Goal: Task Accomplishment & Management: Manage account settings

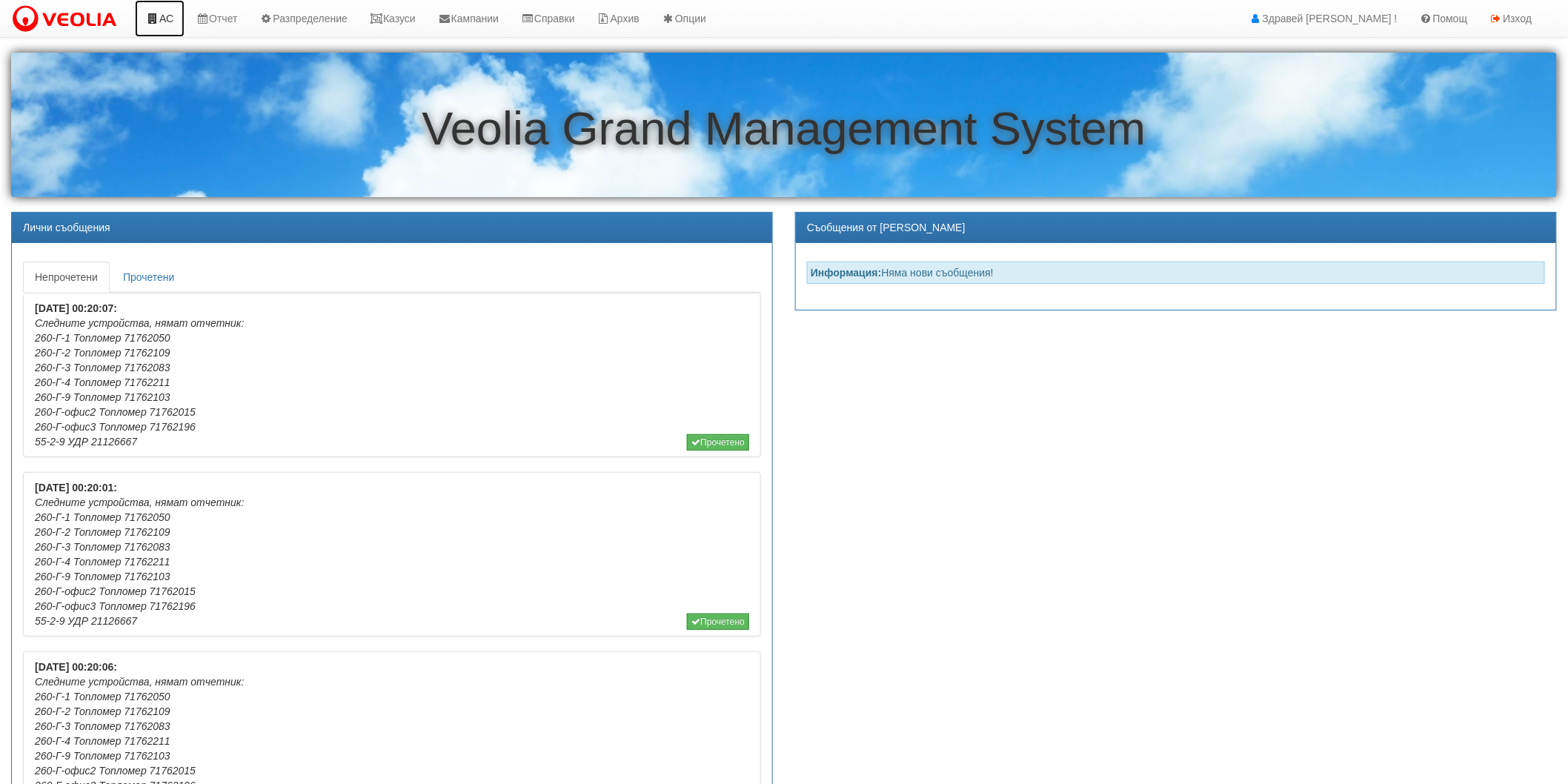
click at [157, 18] on icon at bounding box center [153, 18] width 13 height 10
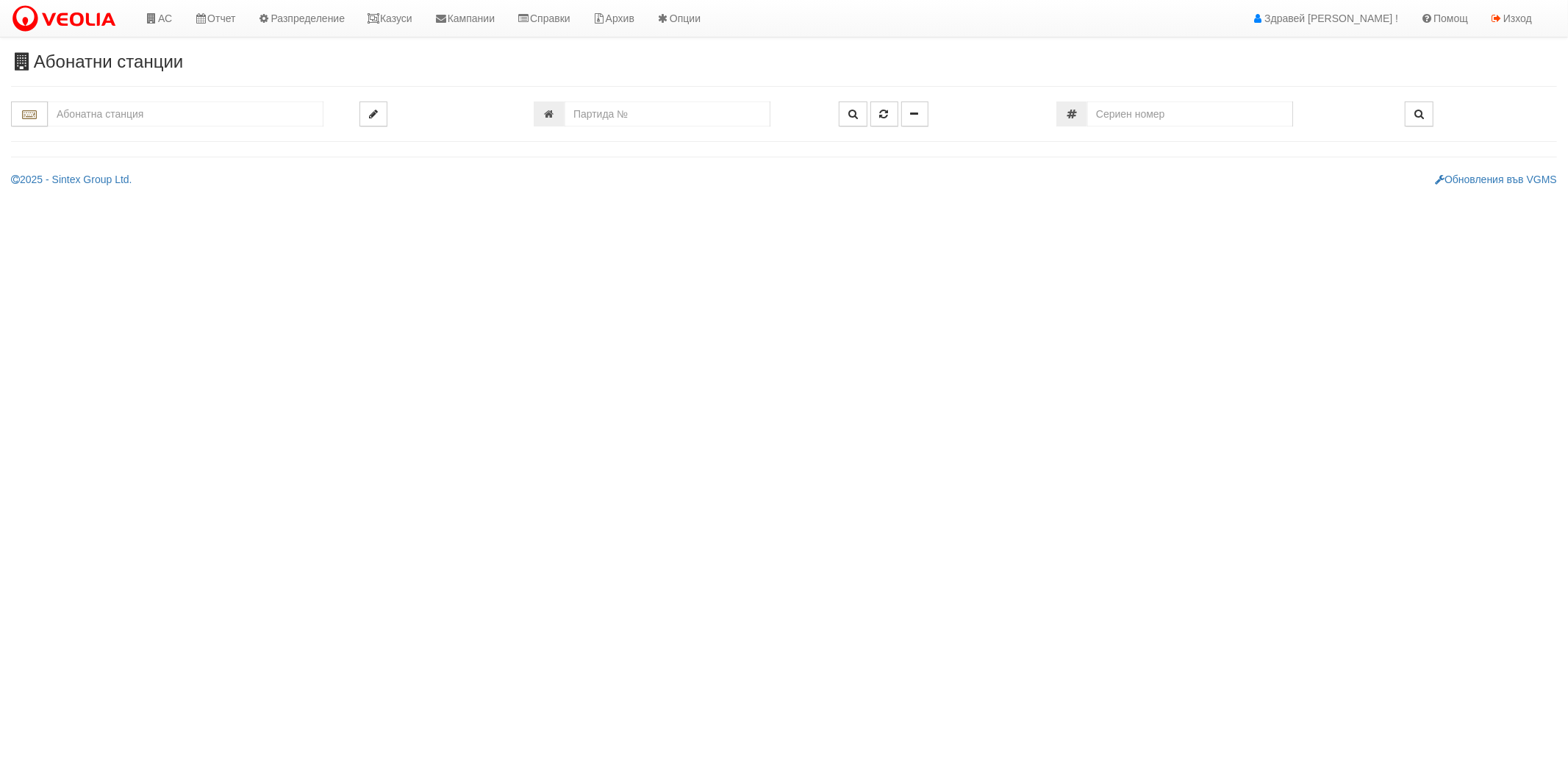
click at [501, 198] on html "АС Отчет Настройки Период Глобални Параметри Сваляне Отчетни Карти Нулиране УДР" at bounding box center [784, 98] width 1568 height 198
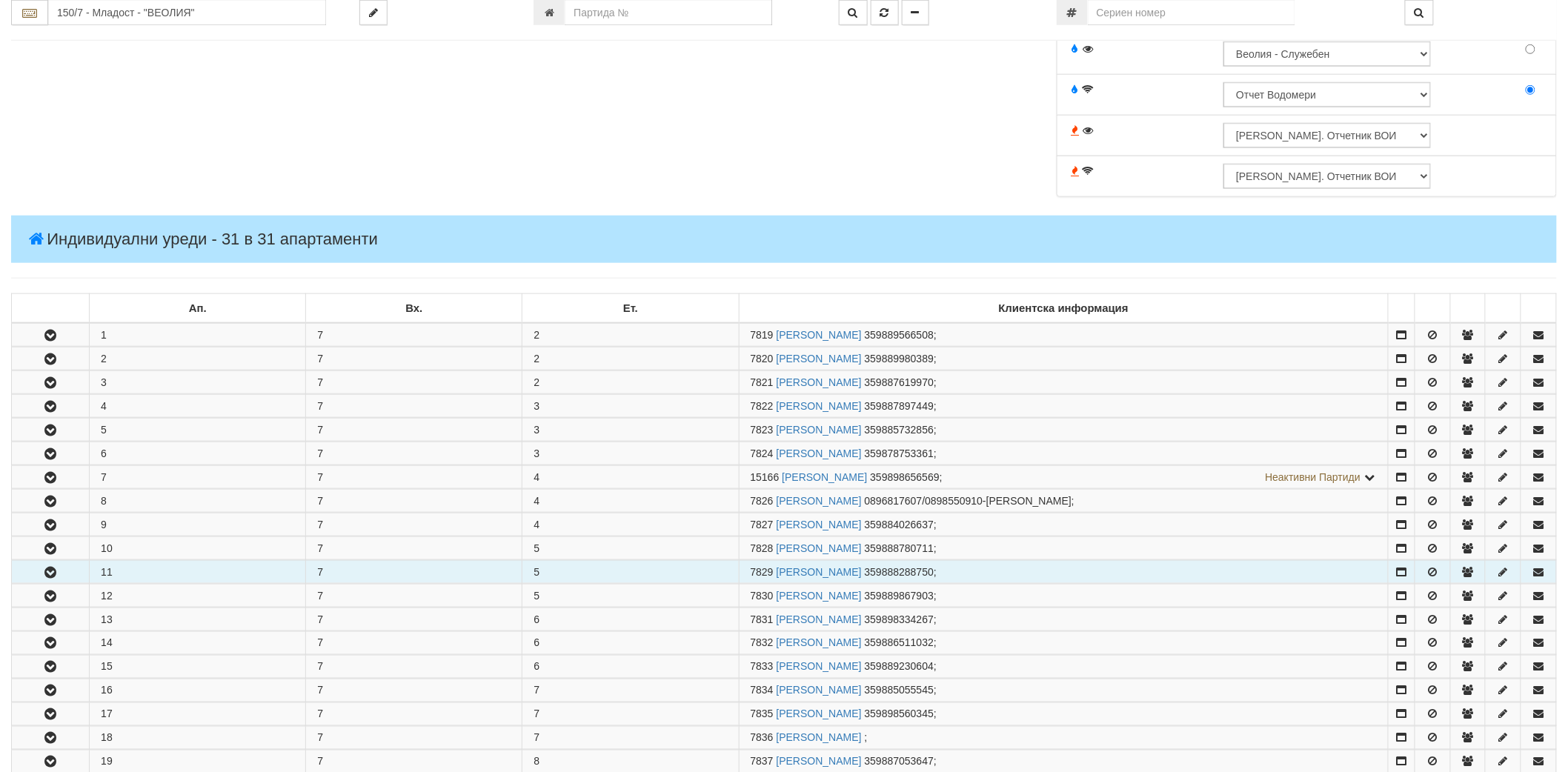
scroll to position [780, 0]
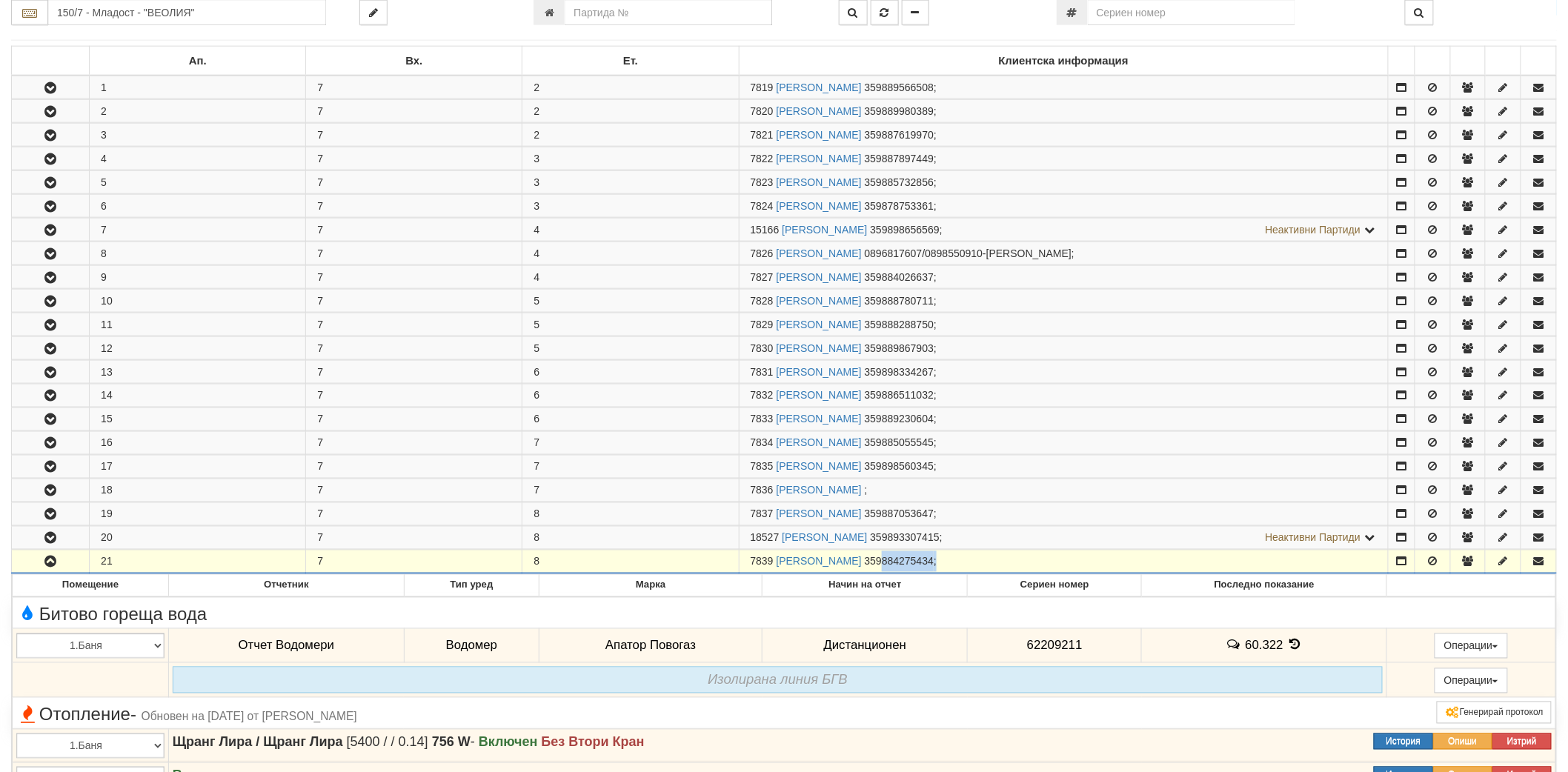
drag, startPoint x: 965, startPoint y: 566, endPoint x: 1018, endPoint y: 564, distance: 53.0
click at [1018, 564] on td "7839 НИКОЛАЙ ЕКАТЕРИНОВ ДОНЧЕВ 359884275434 ;" at bounding box center [1063, 561] width 649 height 23
copy td "884275434"
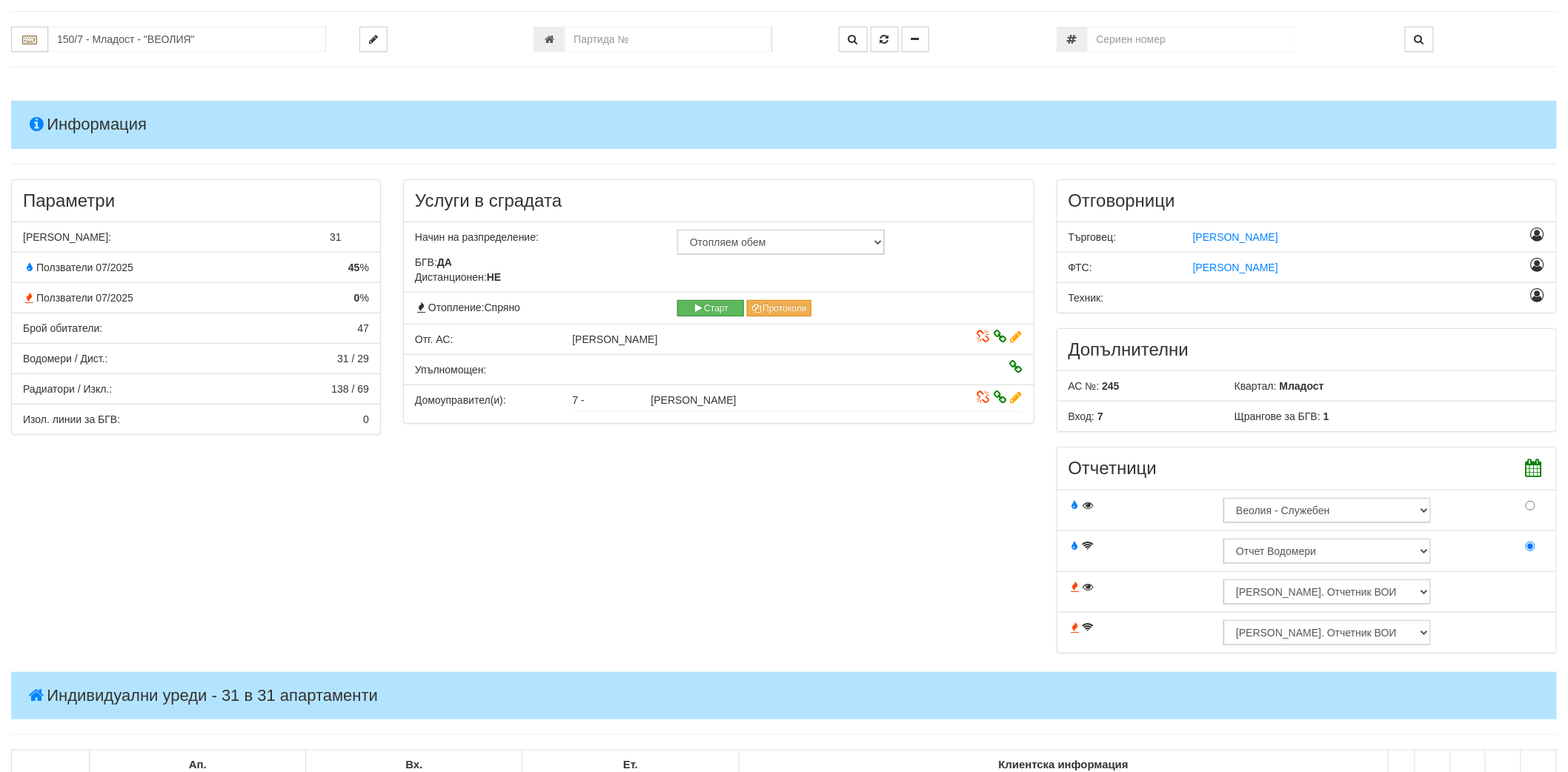
scroll to position [0, 0]
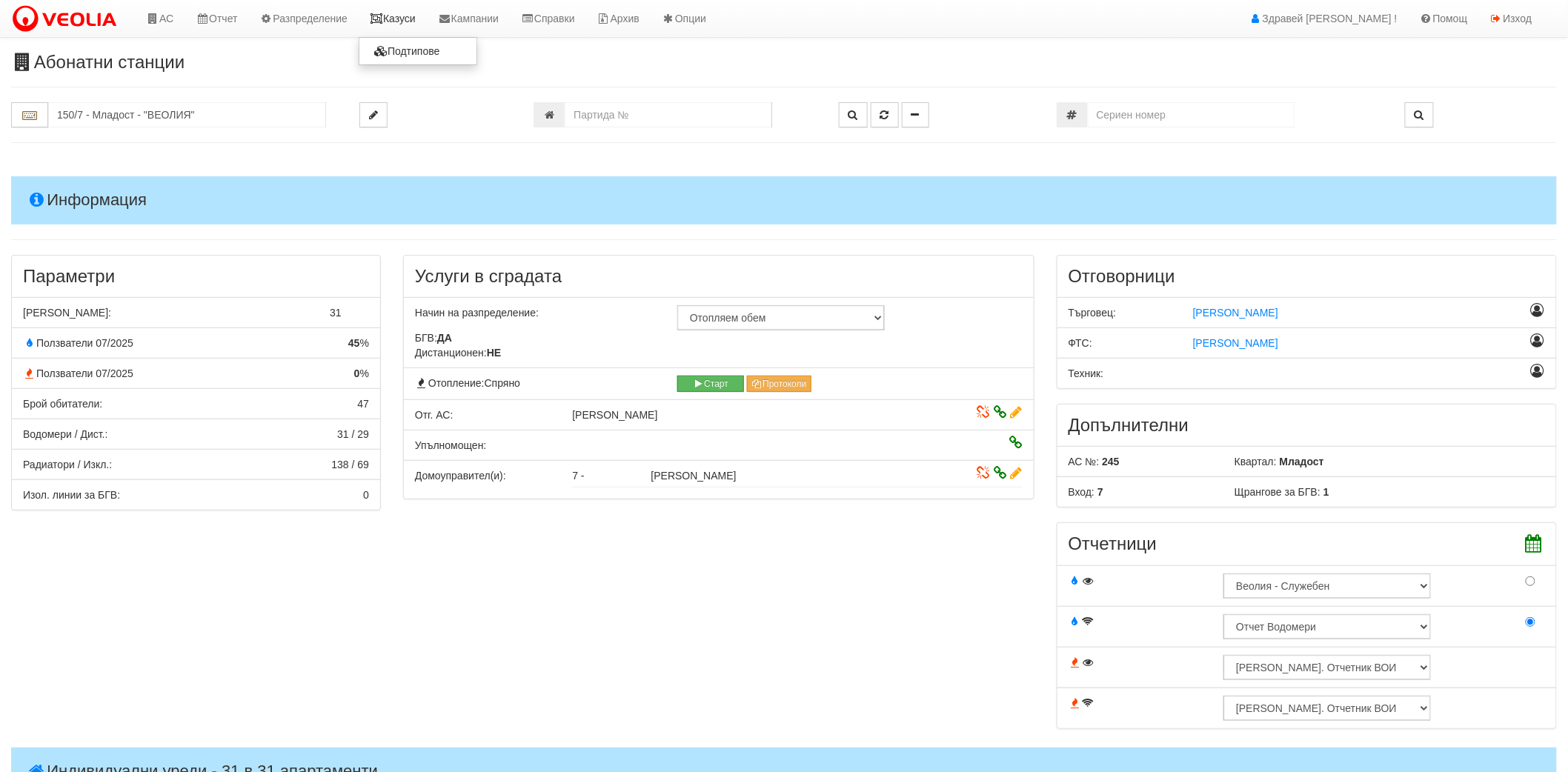
click at [381, 10] on link "Казуси" at bounding box center [393, 18] width 68 height 37
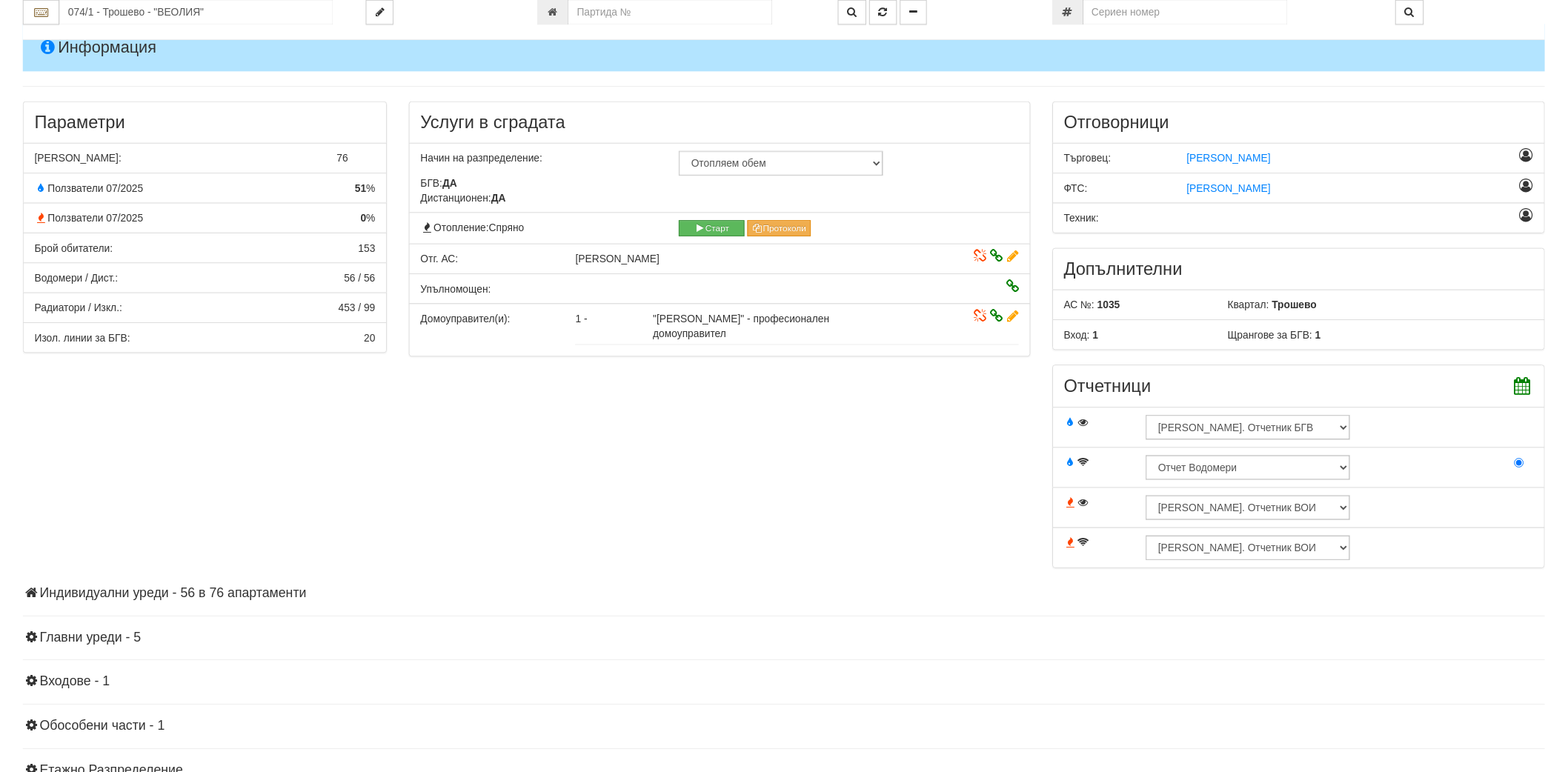
scroll to position [328, 0]
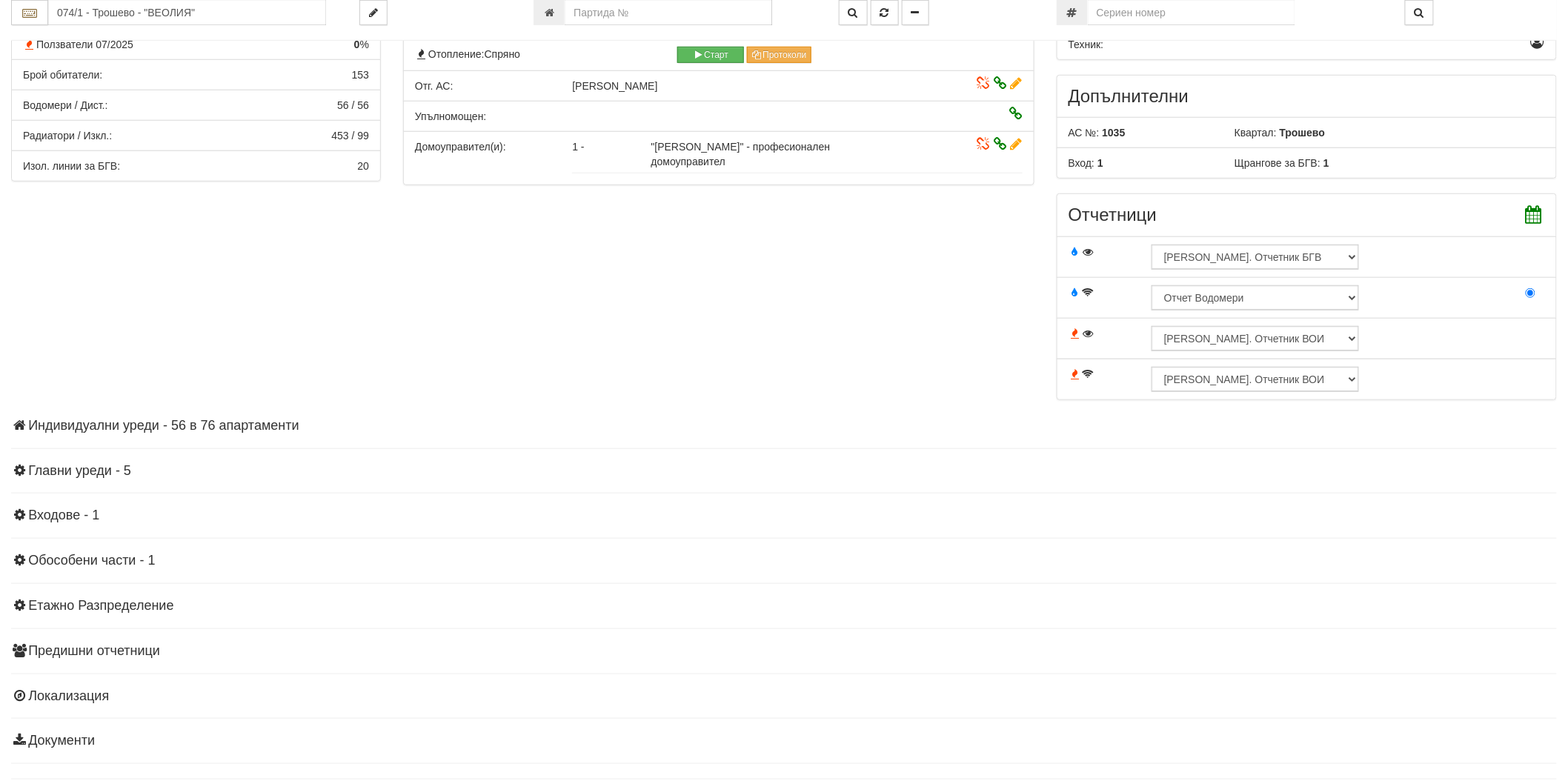
click at [165, 428] on h4 "Индивидуални уреди - 56 в 76 апартаменти" at bounding box center [783, 426] width 1545 height 15
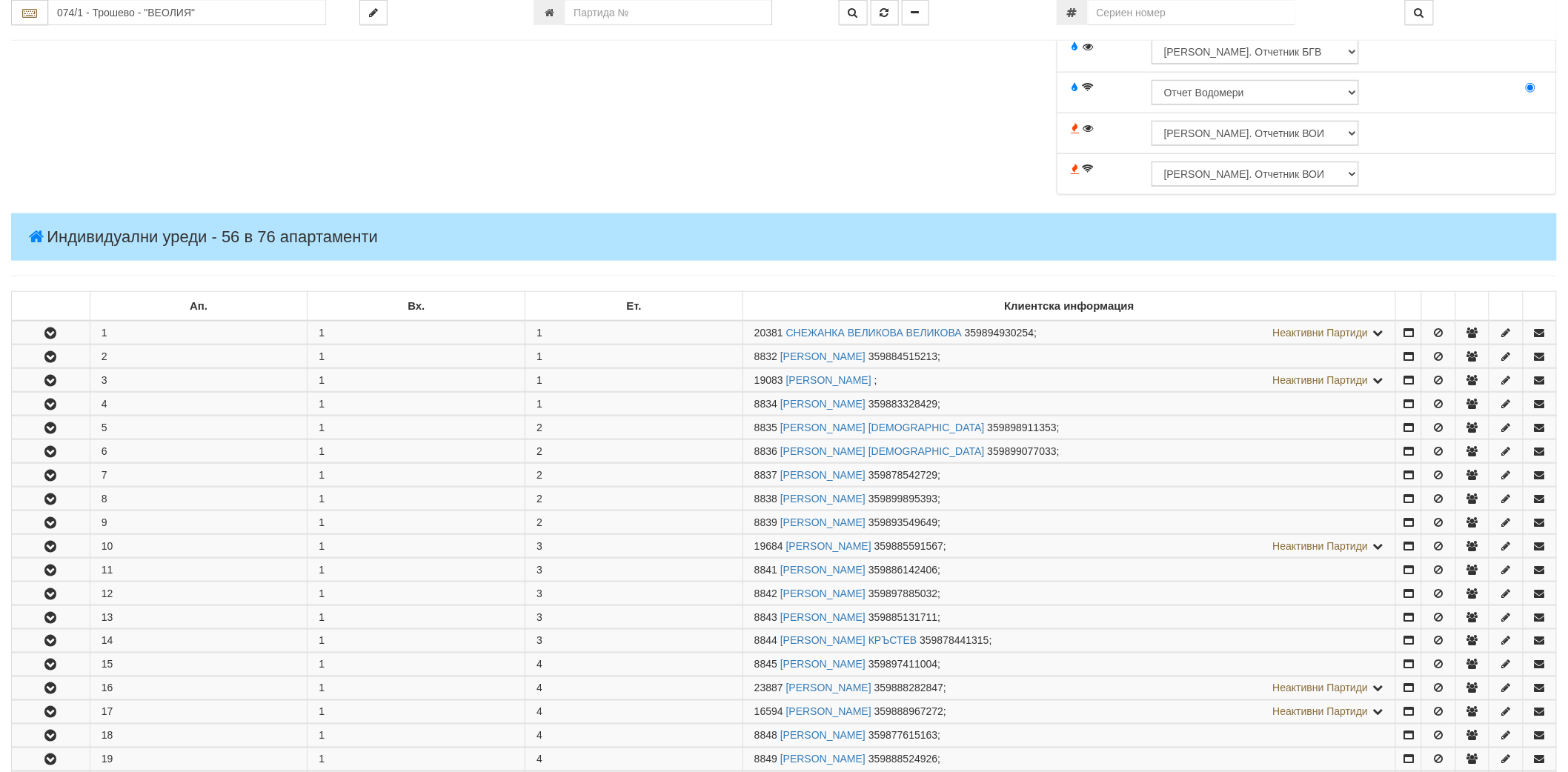
scroll to position [740, 0]
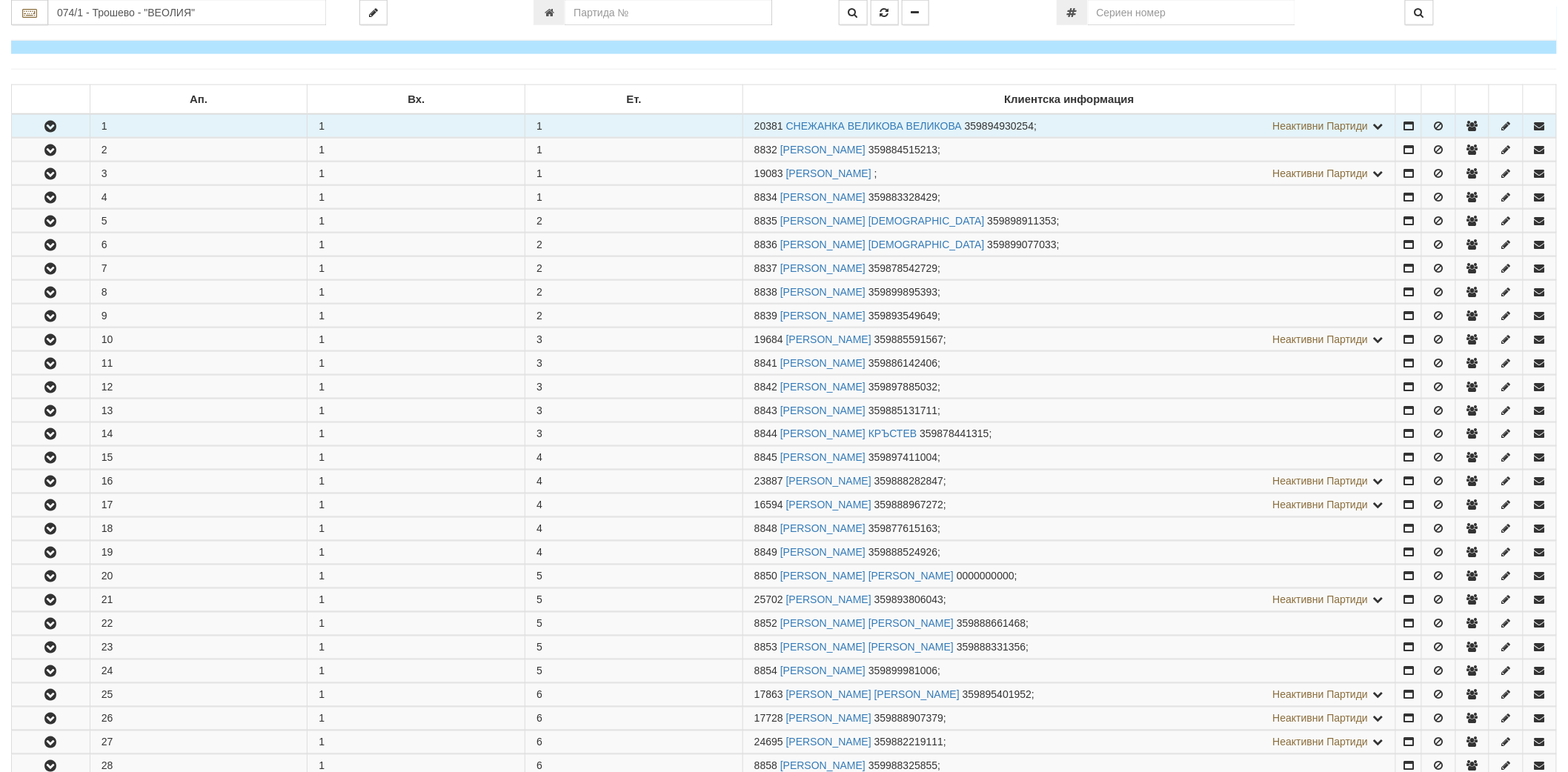
click at [30, 126] on button "button" at bounding box center [50, 126] width 78 height 23
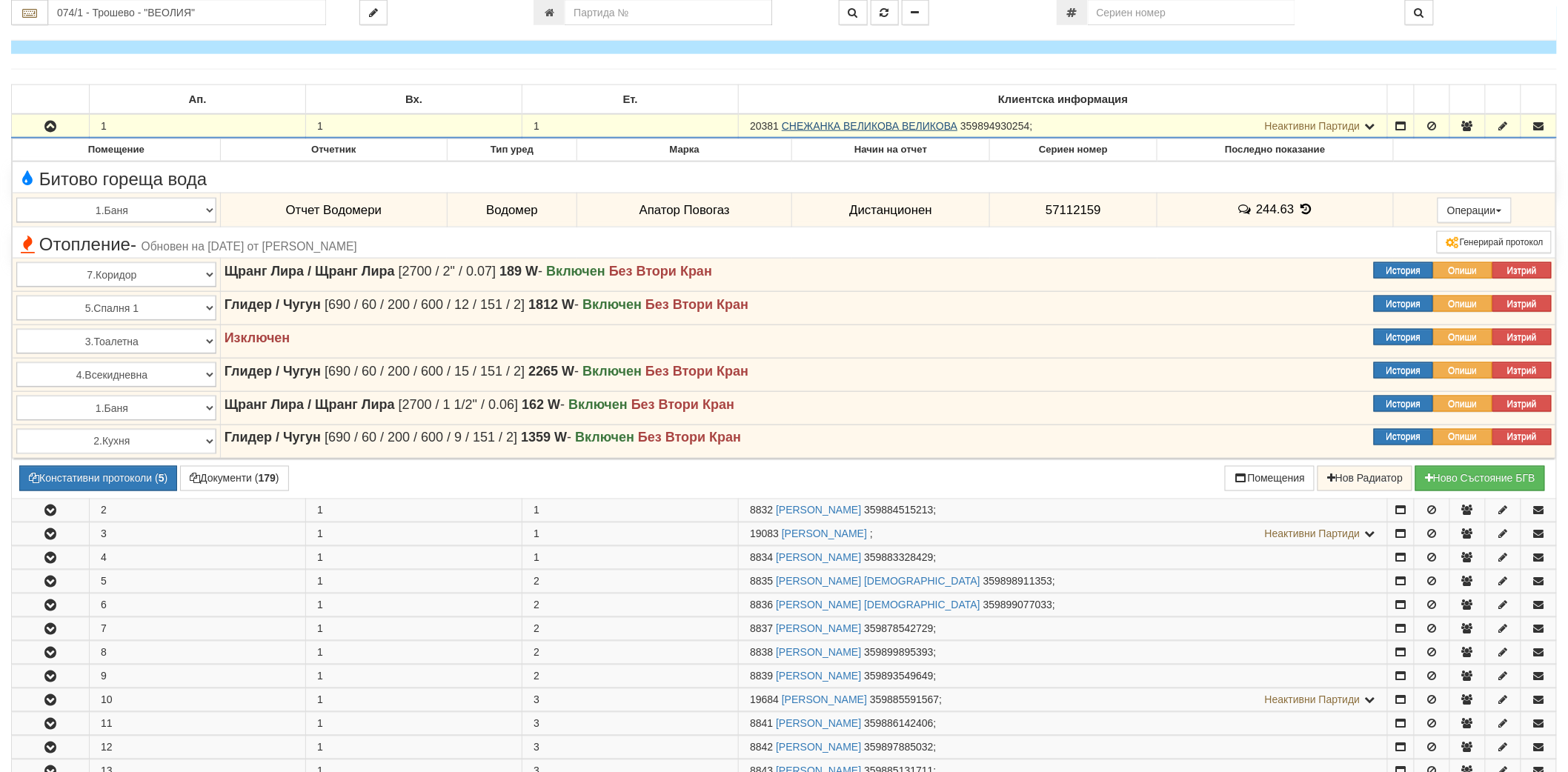
click at [793, 126] on link "СНЕЖАНКА ВЕЛИКОВА ВЕЛИКОВА" at bounding box center [869, 126] width 176 height 12
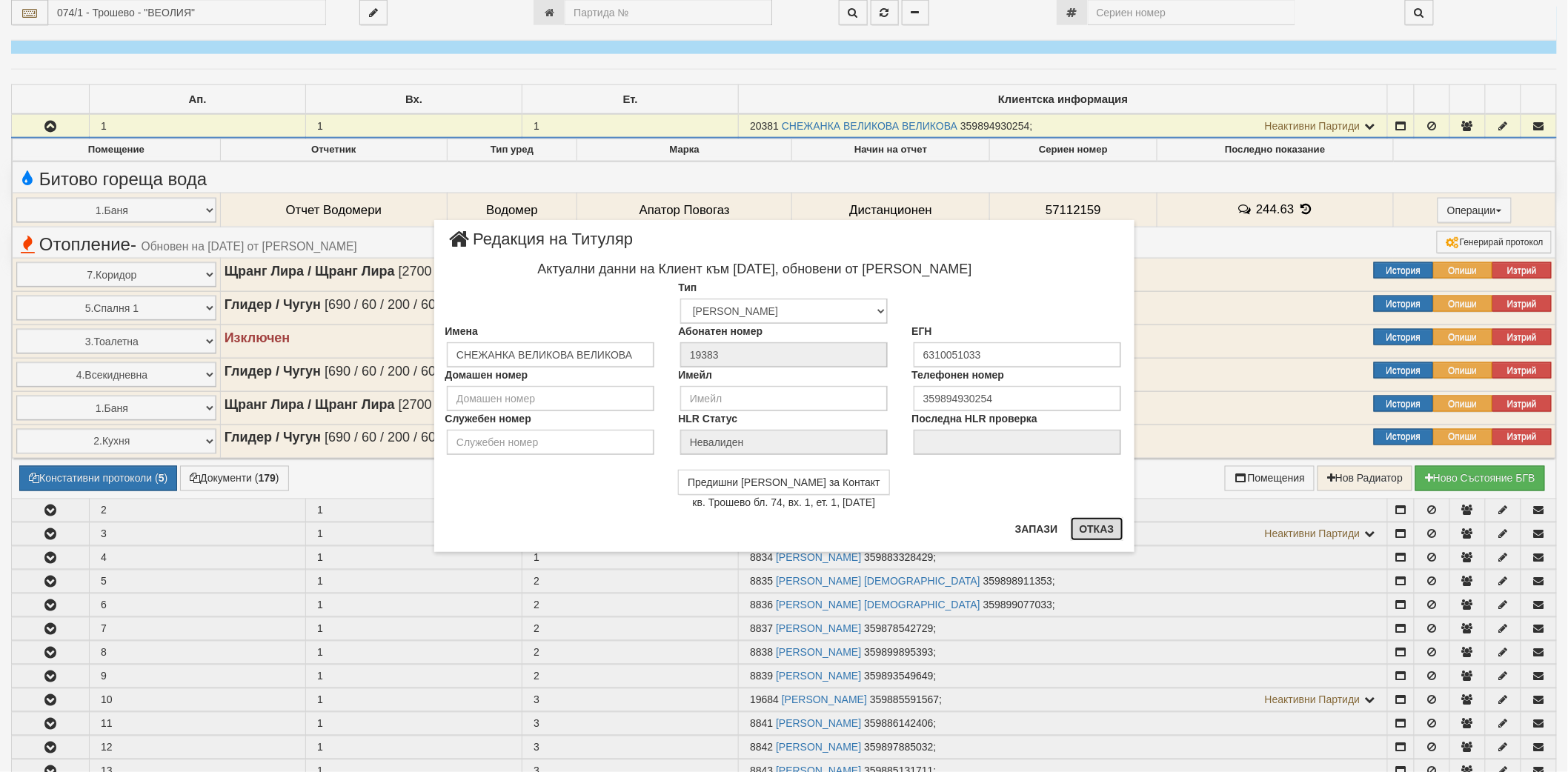
click at [1101, 532] on button "Отказ" at bounding box center [1097, 529] width 53 height 23
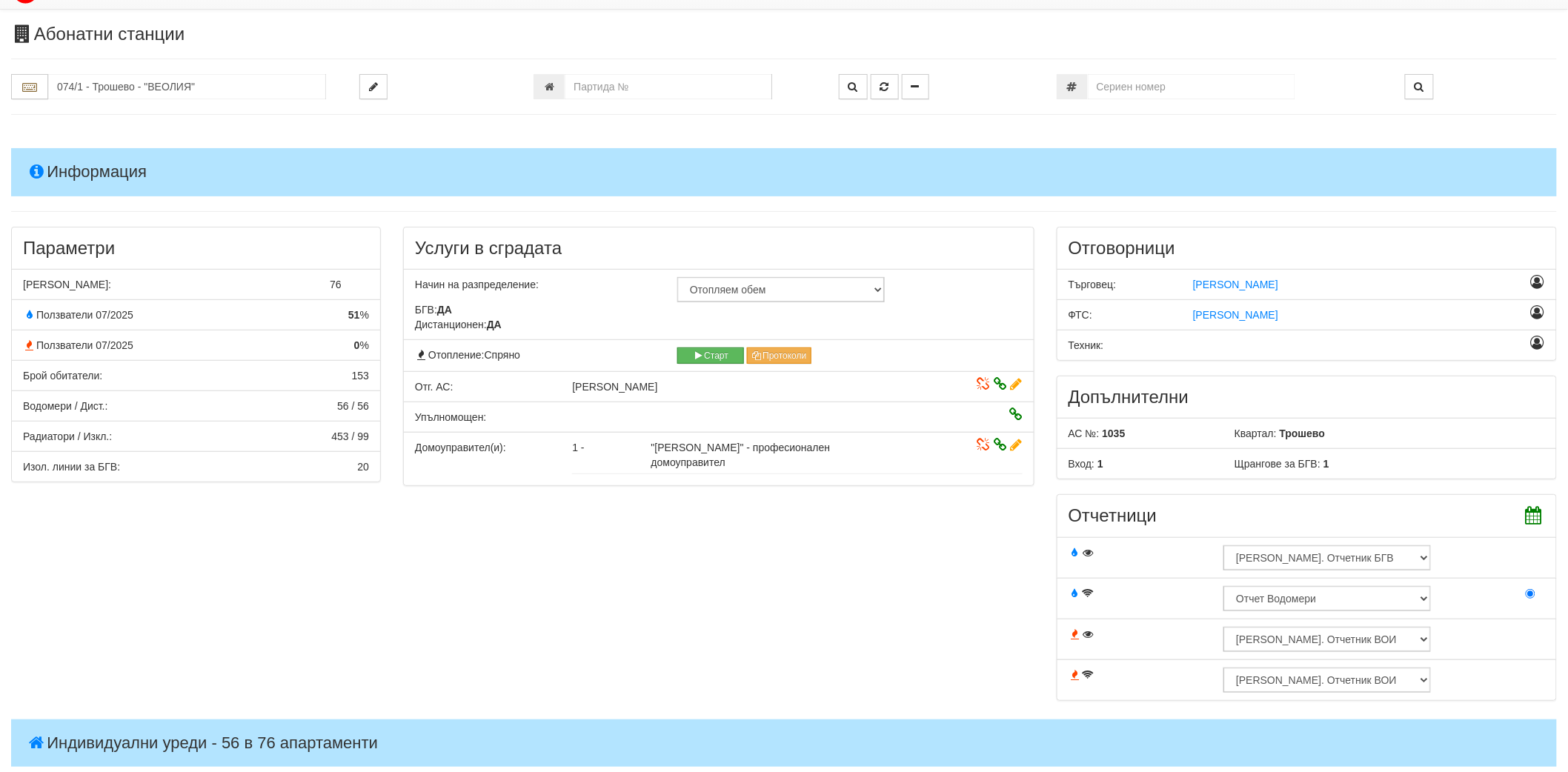
scroll to position [0, 0]
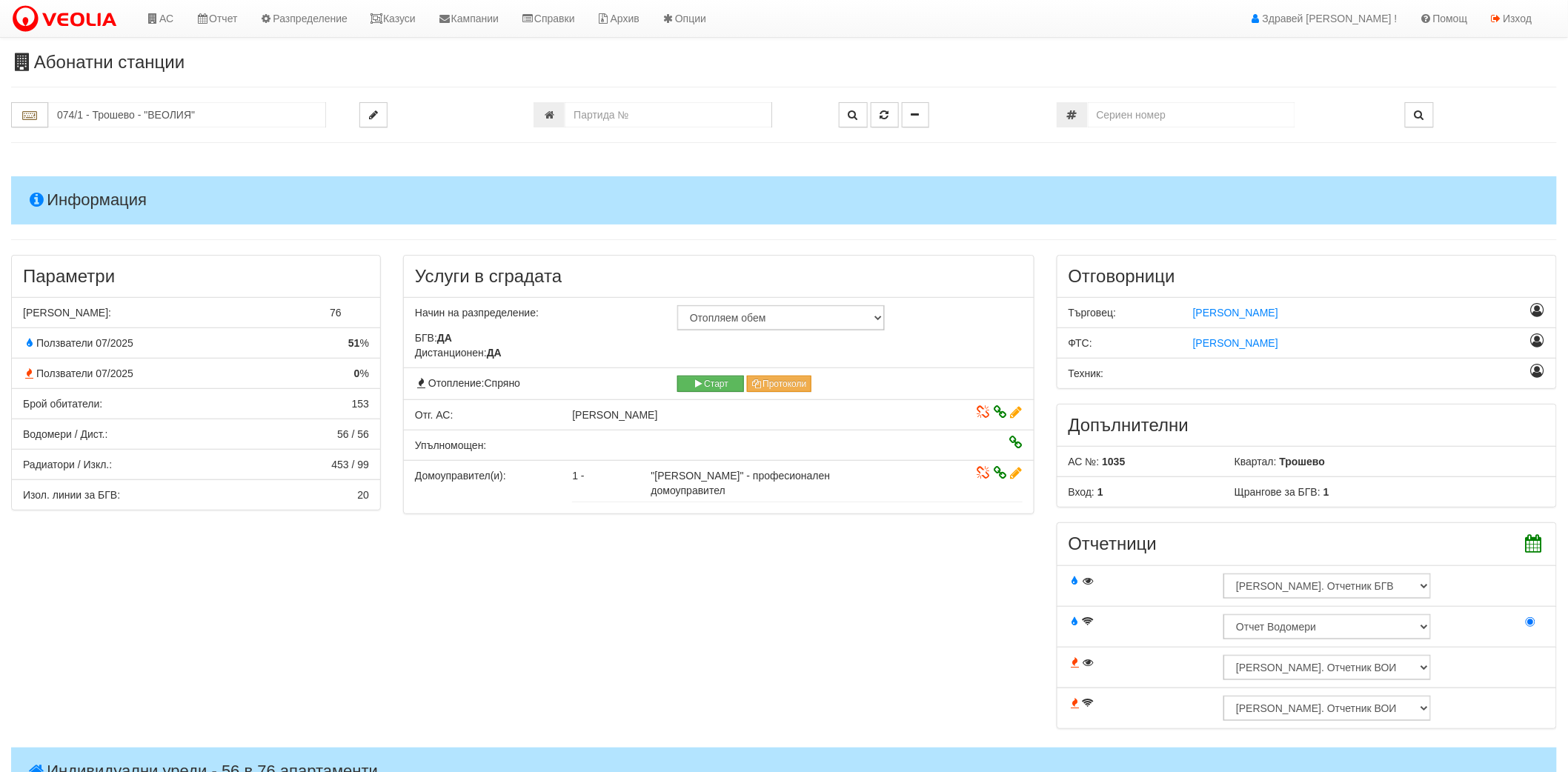
drag, startPoint x: 650, startPoint y: 470, endPoint x: 897, endPoint y: 482, distance: 247.3
click at [897, 482] on div ""Кантора Акорд" - професионален домоуправител" at bounding box center [778, 483] width 275 height 30
click at [897, 481] on div ""Кантора Акорд" - професионален домоуправител" at bounding box center [778, 483] width 275 height 30
drag, startPoint x: 650, startPoint y: 474, endPoint x: 917, endPoint y: 473, distance: 267.0
click at [917, 473] on div "1 - "Кантора Акорд" - професионален домоуправител" at bounding box center [797, 483] width 472 height 30
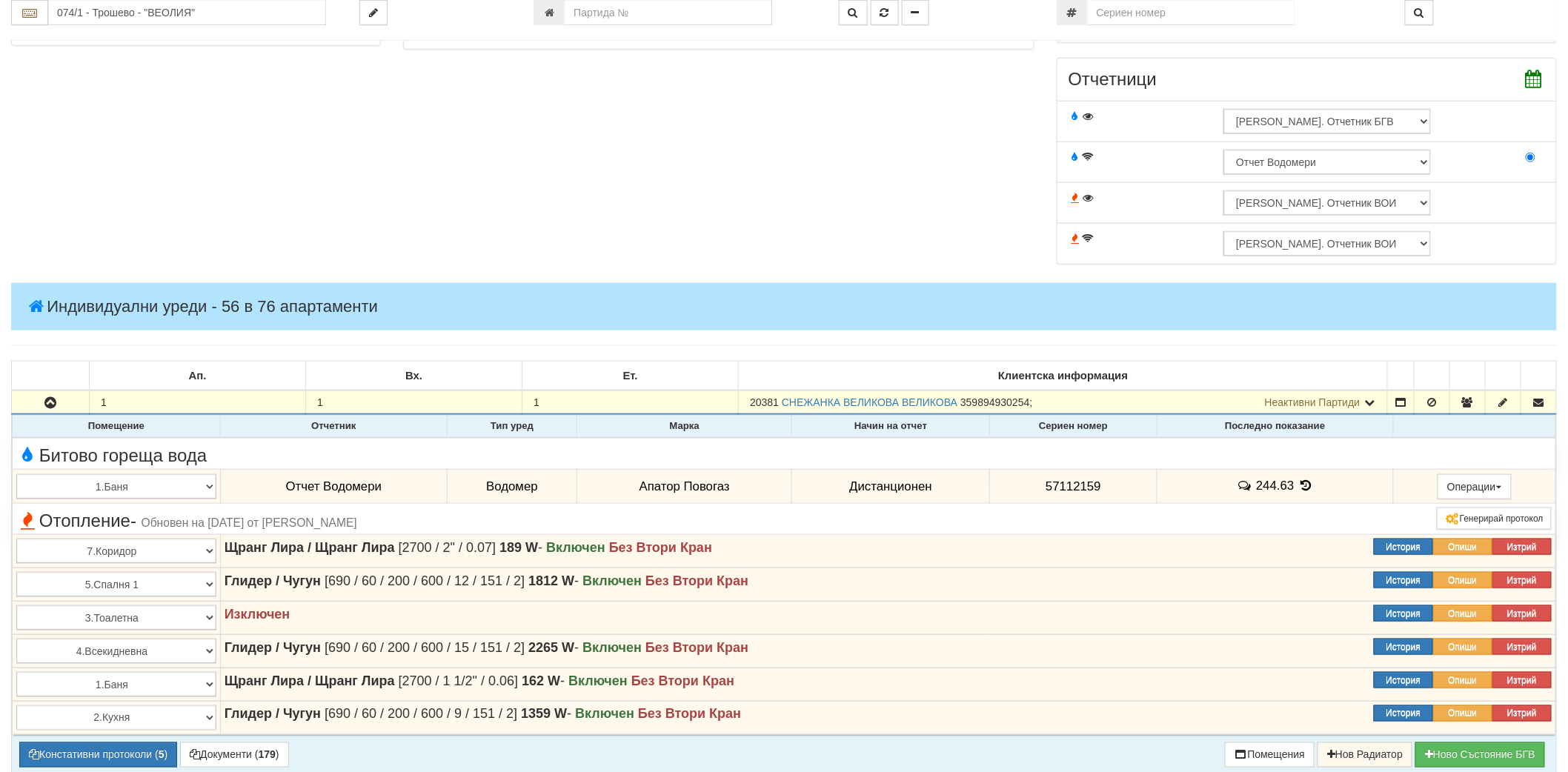
scroll to position [494, 0]
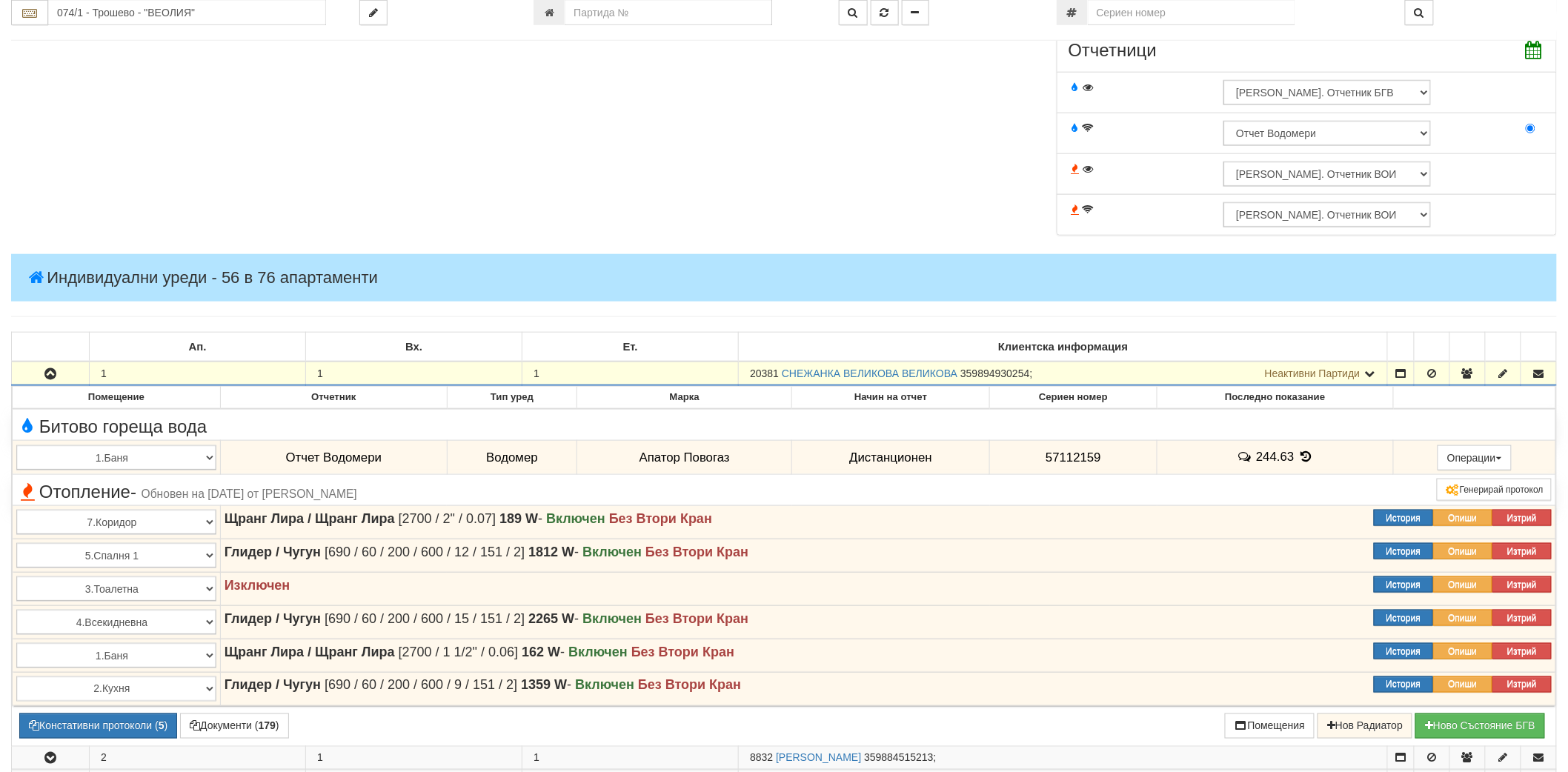
click at [53, 376] on icon "button" at bounding box center [50, 373] width 18 height 10
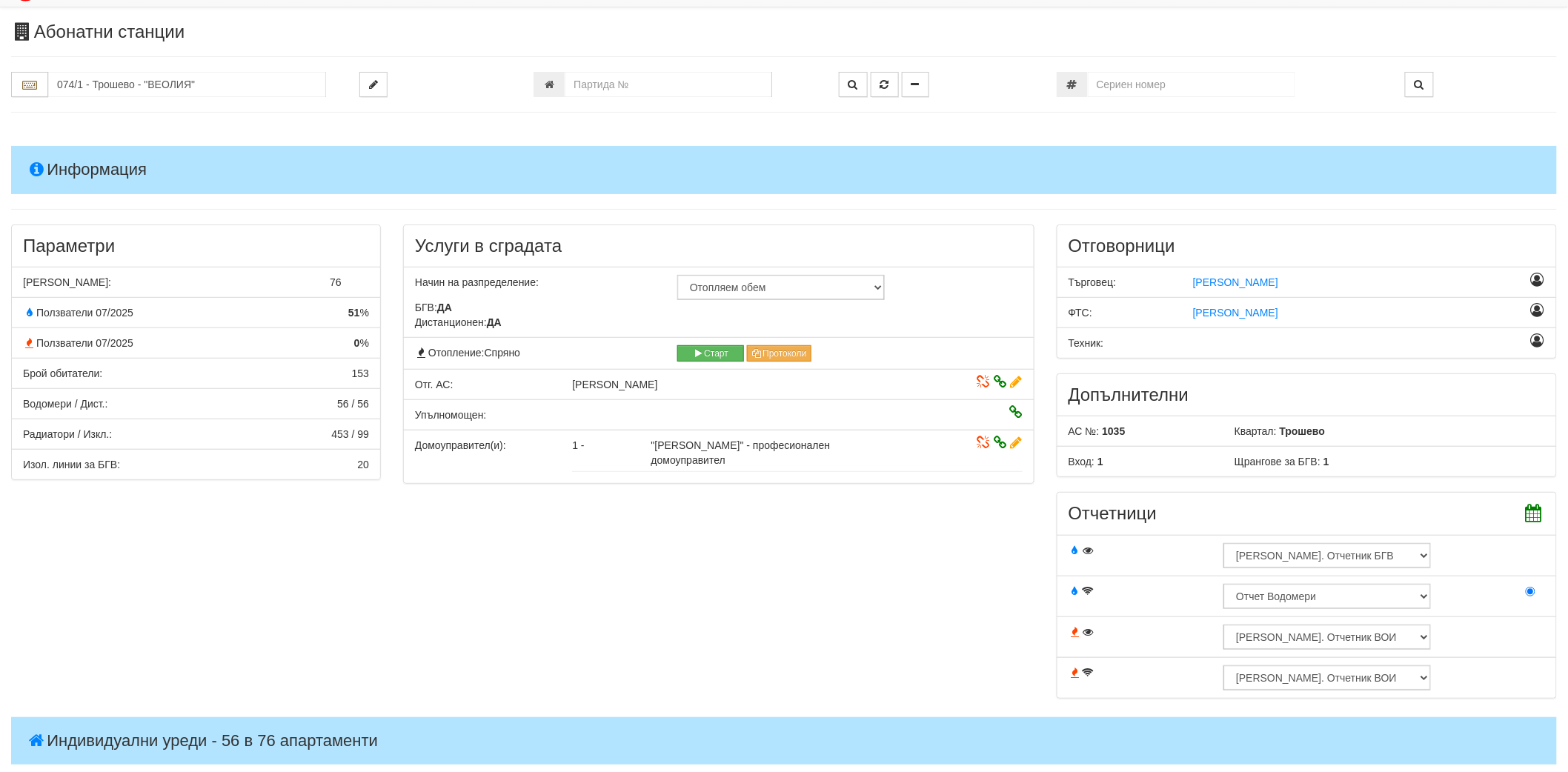
scroll to position [0, 0]
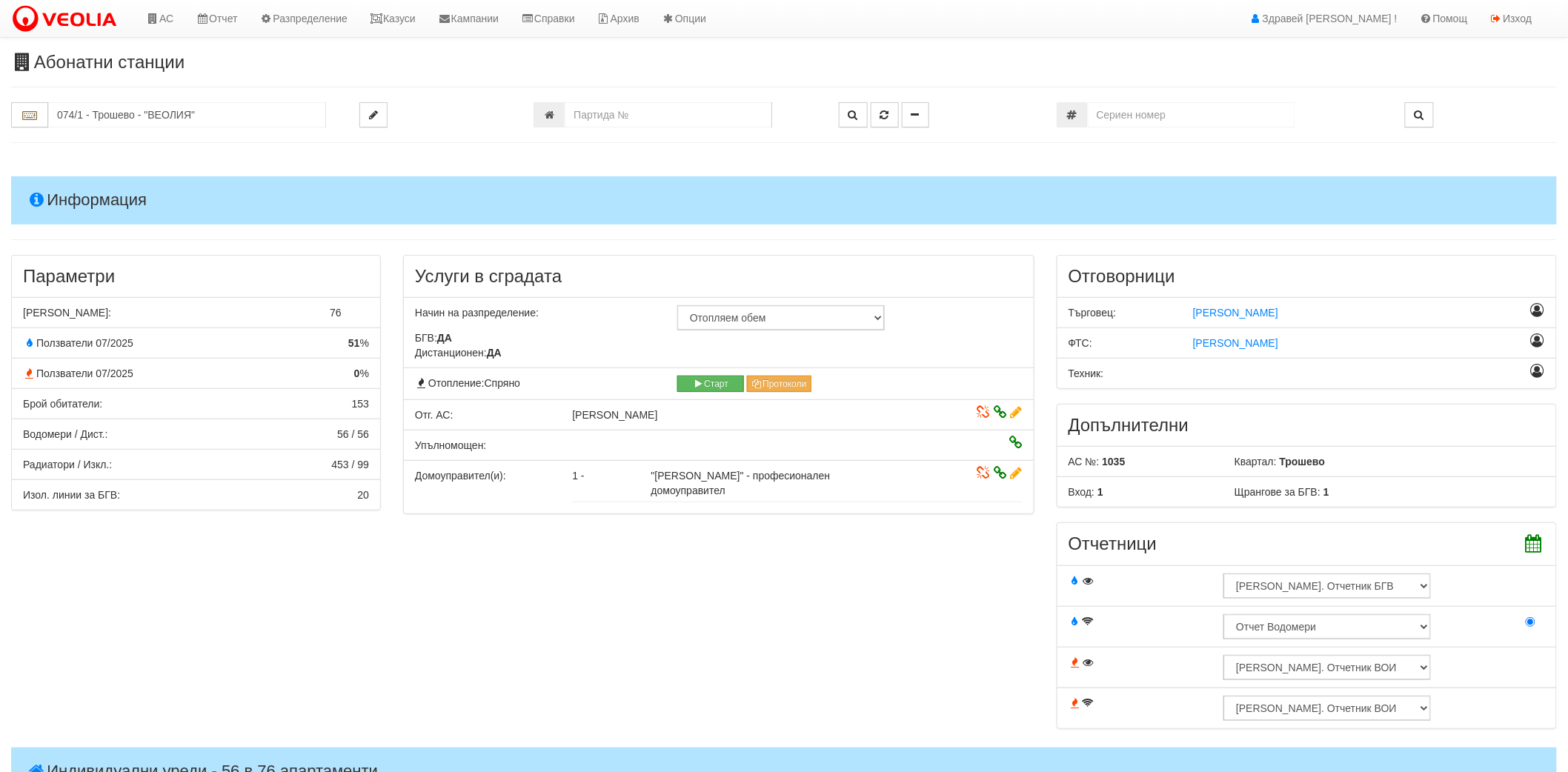
click at [704, 473] on span ""Кантора Акорд" - професионален домоуправител" at bounding box center [741, 483] width 179 height 27
drag, startPoint x: 716, startPoint y: 474, endPoint x: 598, endPoint y: 472, distance: 118.0
click at [598, 472] on div "1 - "Кантора Акорд" - професионален домоуправител" at bounding box center [797, 483] width 472 height 30
click at [681, 467] on li "Домоуправител(и): 1 -" at bounding box center [718, 487] width 631 height 54
click at [700, 474] on span ""Кантора Акорд" - професионален домоуправител" at bounding box center [741, 483] width 179 height 27
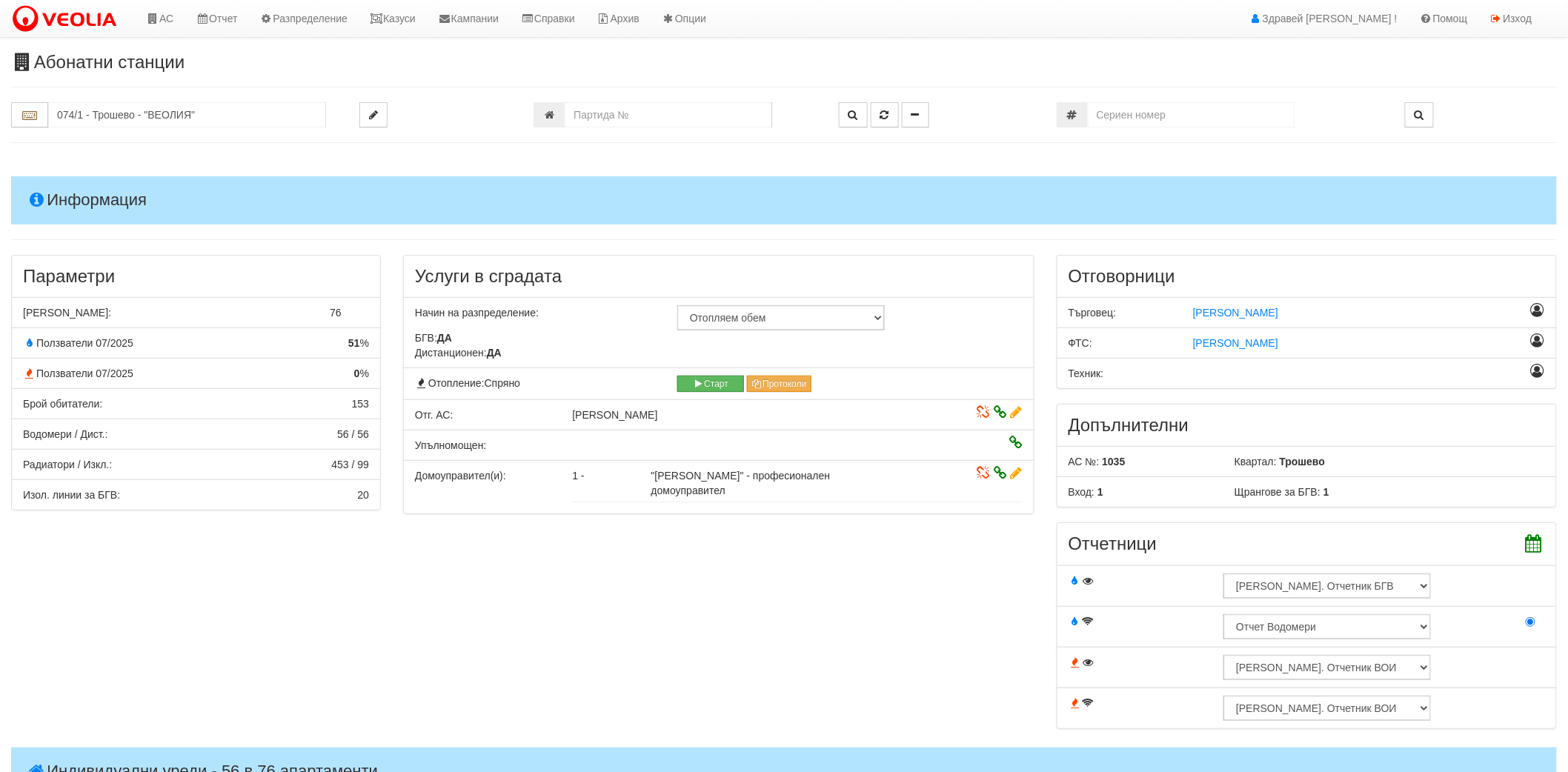
click at [699, 477] on span ""Кантора Акорд" - професионален домоуправител" at bounding box center [741, 483] width 179 height 27
click at [691, 474] on span ""Кантора Акорд" - професионален домоуправител" at bounding box center [741, 483] width 179 height 27
click at [693, 474] on span ""Кантора Акорд" - професионален домоуправител" at bounding box center [741, 483] width 179 height 27
click at [699, 474] on span ""Кантора Акорд" - професионален домоуправител" at bounding box center [741, 483] width 179 height 27
click at [559, 540] on div "Параметри Брой Апартаменти: 76 Ползватели 07/2025 51 % 0 % 153" at bounding box center [784, 499] width 1568 height 489
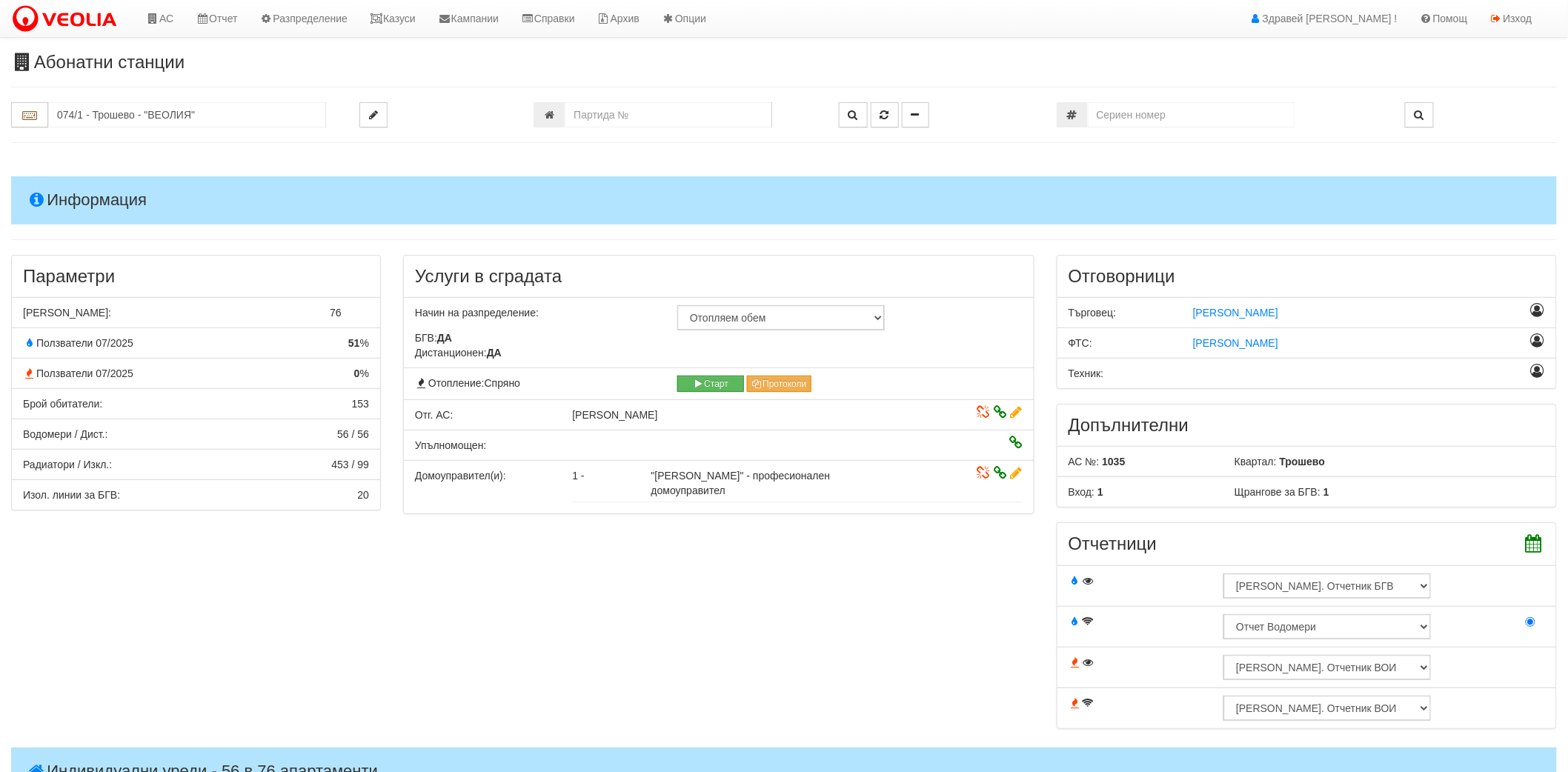
click at [1012, 478] on icon at bounding box center [1017, 473] width 12 height 10
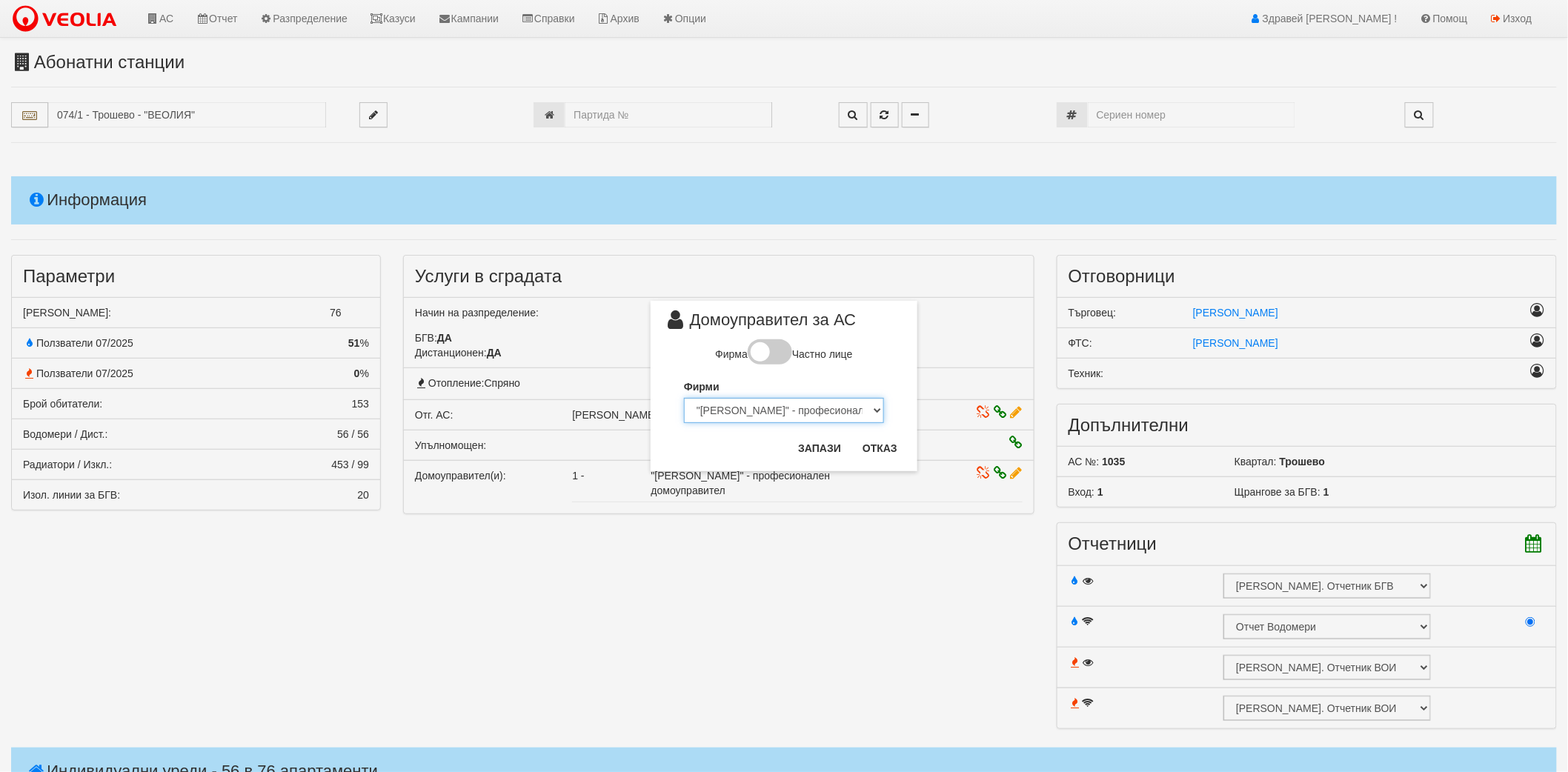
click at [848, 412] on select "SmileyHome Металекс Инвест ЕООД Светослав Лазаров ЕООД Триус "Домоуправител Бъл…" at bounding box center [784, 410] width 200 height 25
click at [866, 374] on div "Фирма Частно лице Фирми SmileyHome Металекс Инвест ЕООД Светослав Лазаров ЕООД …" at bounding box center [783, 387] width 244 height 95
click at [851, 403] on select "SmileyHome Металекс Инвест ЕООД Светослав Лазаров ЕООД Триус "Домоуправител Бъл…" at bounding box center [784, 410] width 200 height 25
click at [593, 615] on div "× Домоуправител за АС Фирма Частно лице Фирми SmileyHome Металекс Инвест ЕООД С…" at bounding box center [784, 386] width 1568 height 772
click at [793, 409] on select "SmileyHome Металекс Инвест ЕООД Светослав Лазаров ЕООД Триус "Домоуправител Бъл…" at bounding box center [784, 410] width 200 height 25
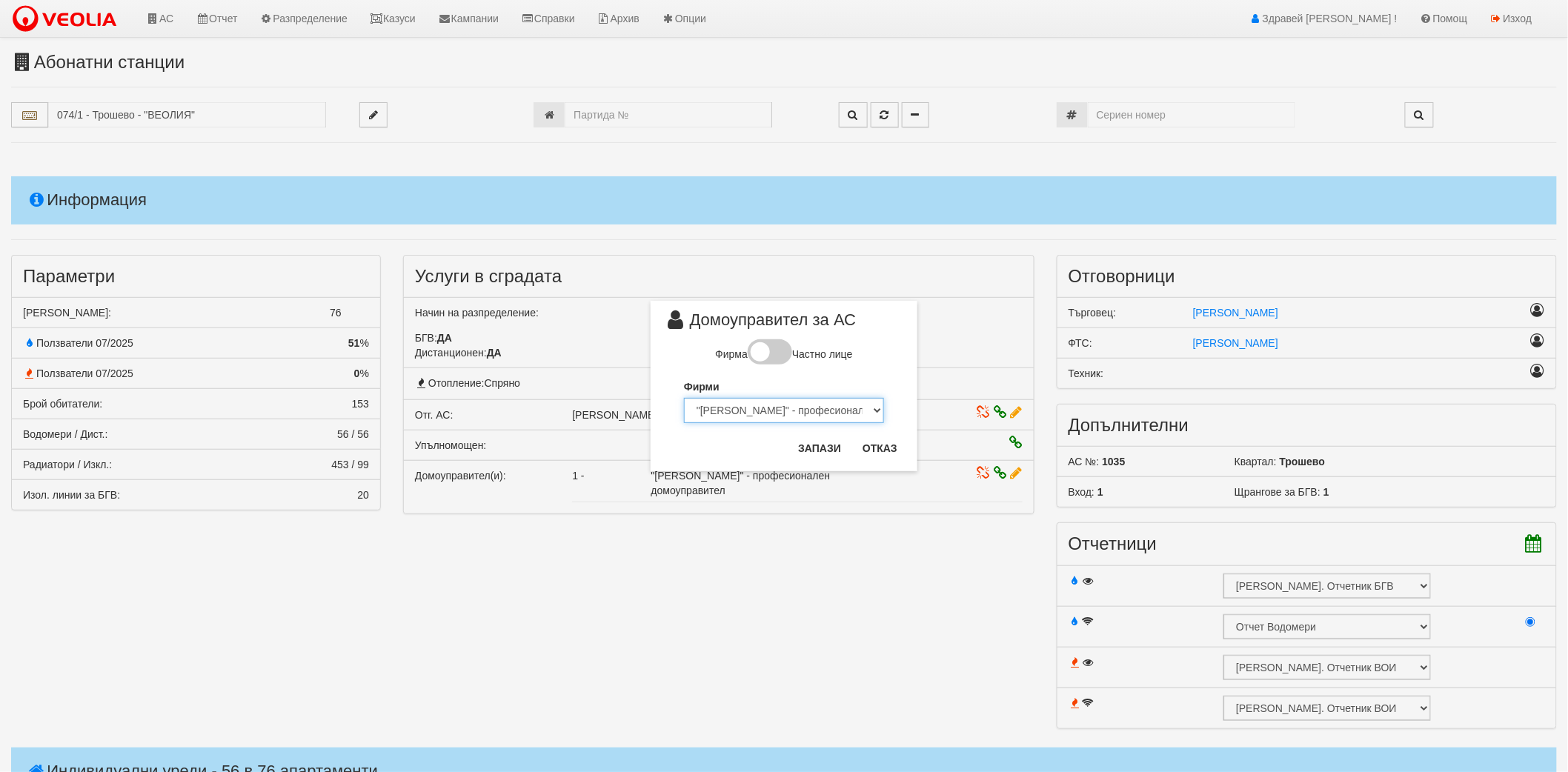
click at [793, 409] on select "SmileyHome Металекс Инвест ЕООД Светослав Лазаров ЕООД Триус "Домоуправител Бъл…" at bounding box center [784, 410] width 200 height 25
click at [609, 522] on div "× Домоуправител за АС Фирма Частно лице Фирми SmileyHome Металекс Инвест ЕООД С…" at bounding box center [784, 386] width 1568 height 772
click at [780, 352] on span at bounding box center [769, 352] width 44 height 25
click at [0, 0] on input "checkbox" at bounding box center [0, 0] width 0 height 0
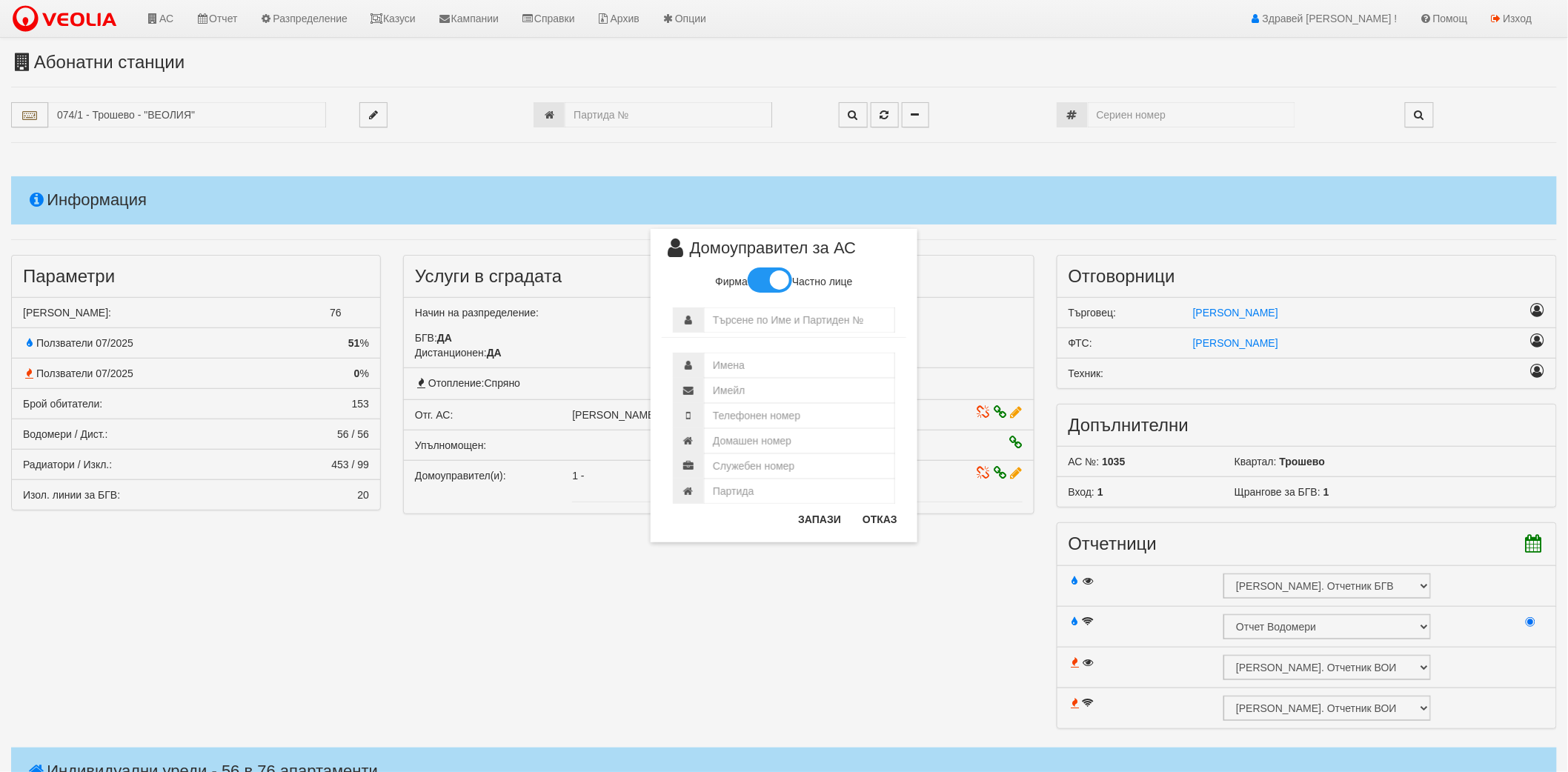
click at [764, 276] on span at bounding box center [769, 280] width 44 height 25
click at [0, 0] on input "checkbox" at bounding box center [0, 0] width 0 height 0
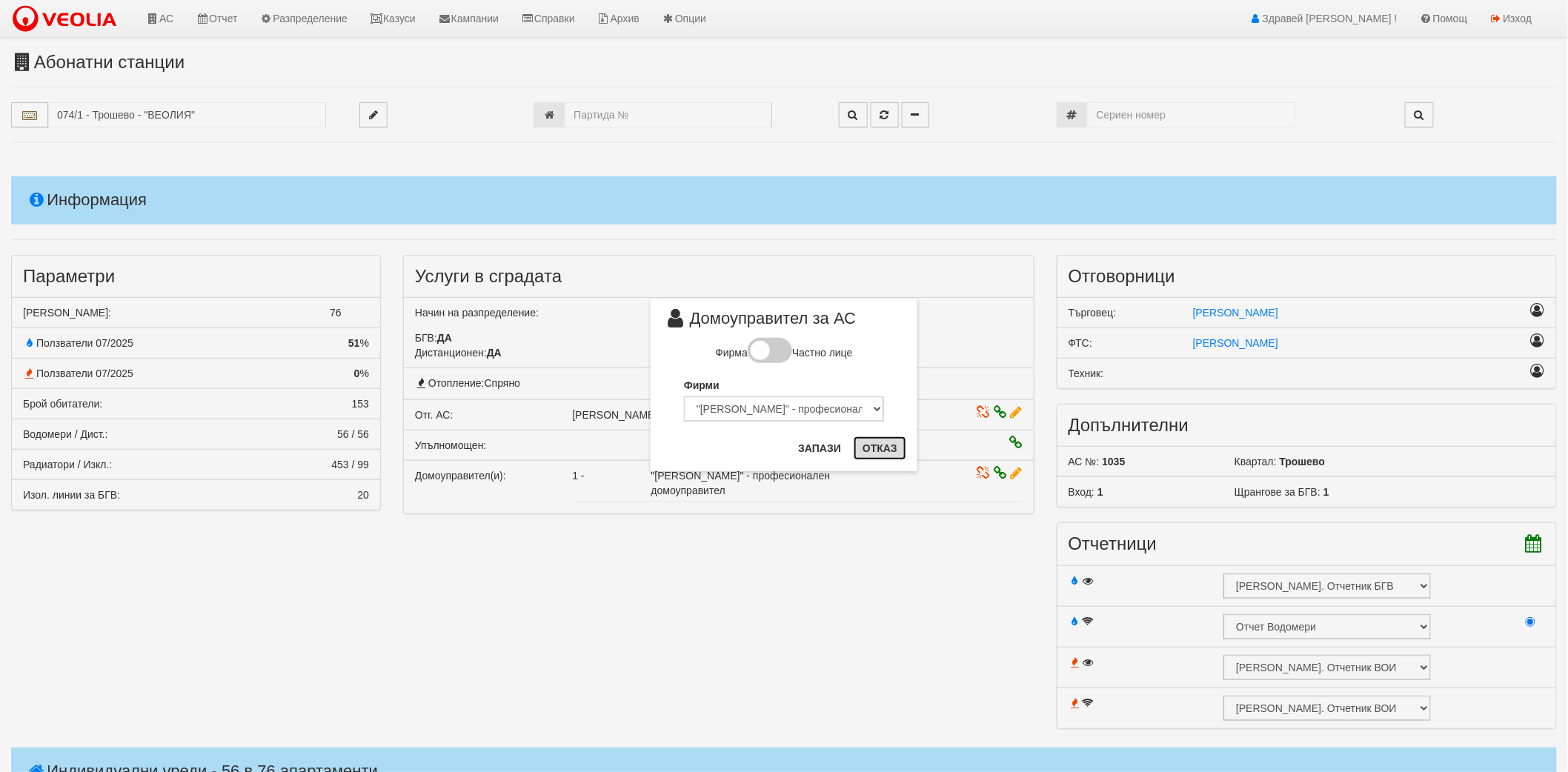
click at [897, 446] on button "Отказ" at bounding box center [879, 448] width 53 height 23
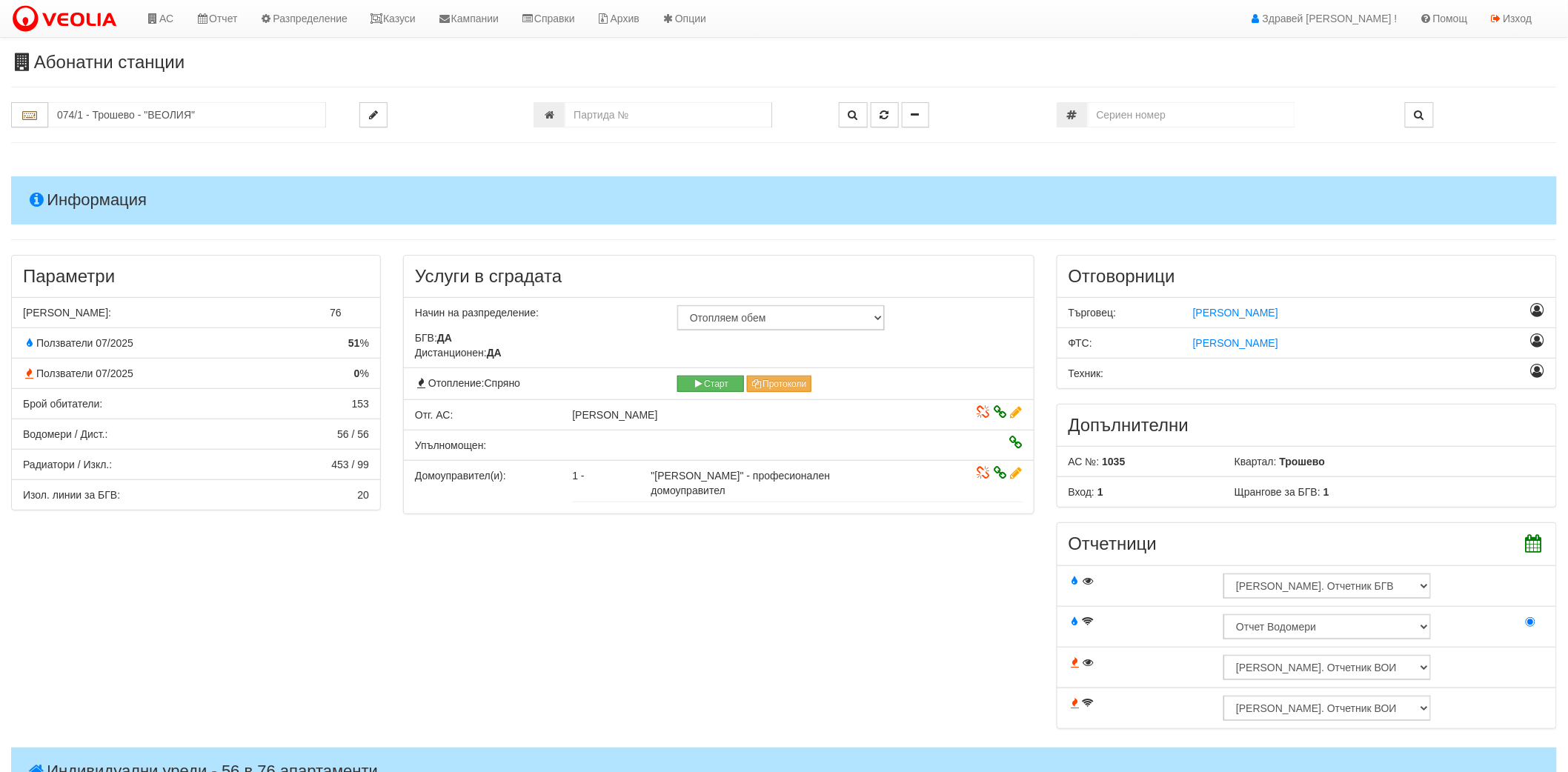
click at [982, 476] on icon at bounding box center [983, 473] width 13 height 10
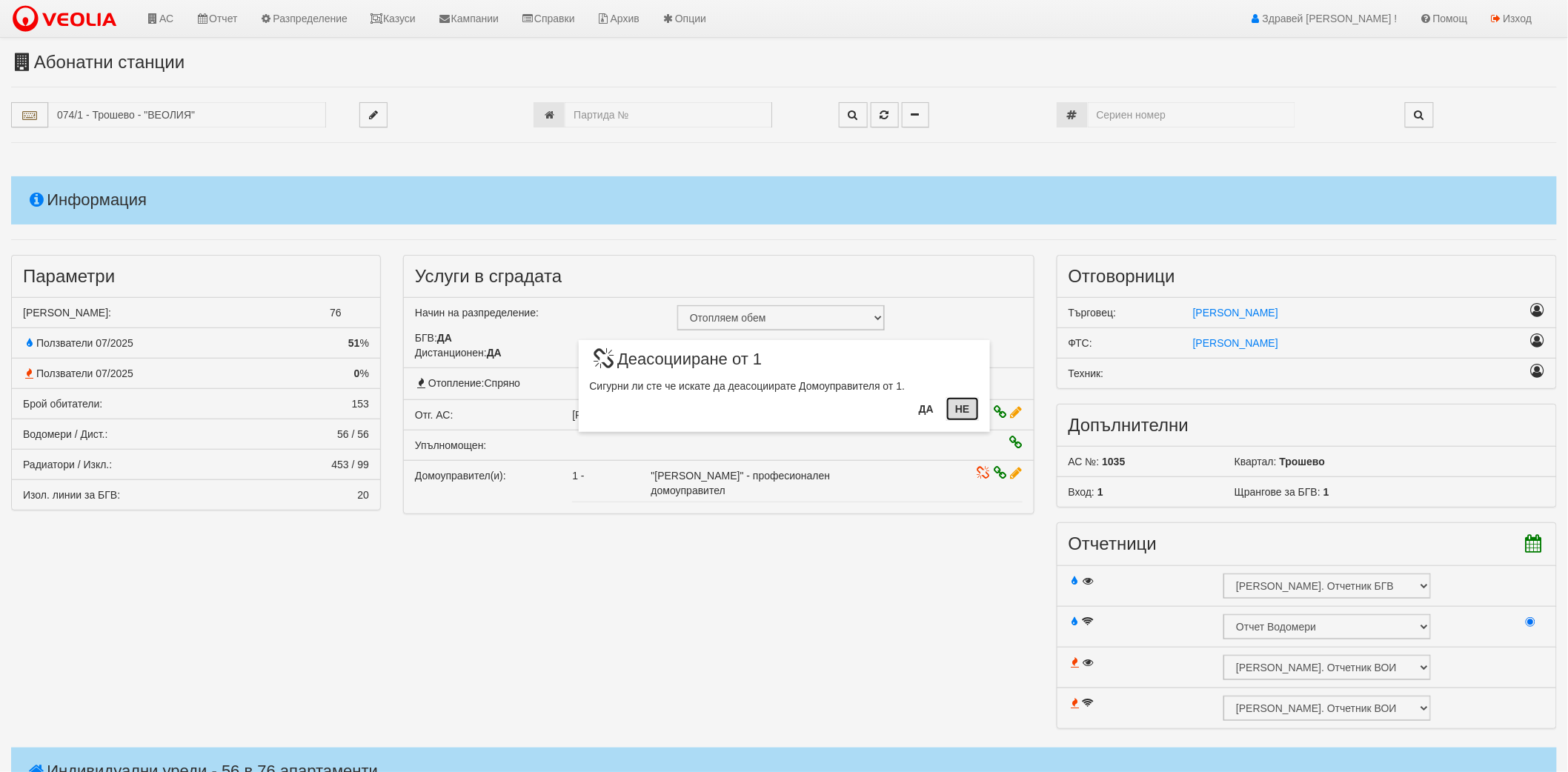
click at [957, 409] on button "Не" at bounding box center [962, 409] width 32 height 23
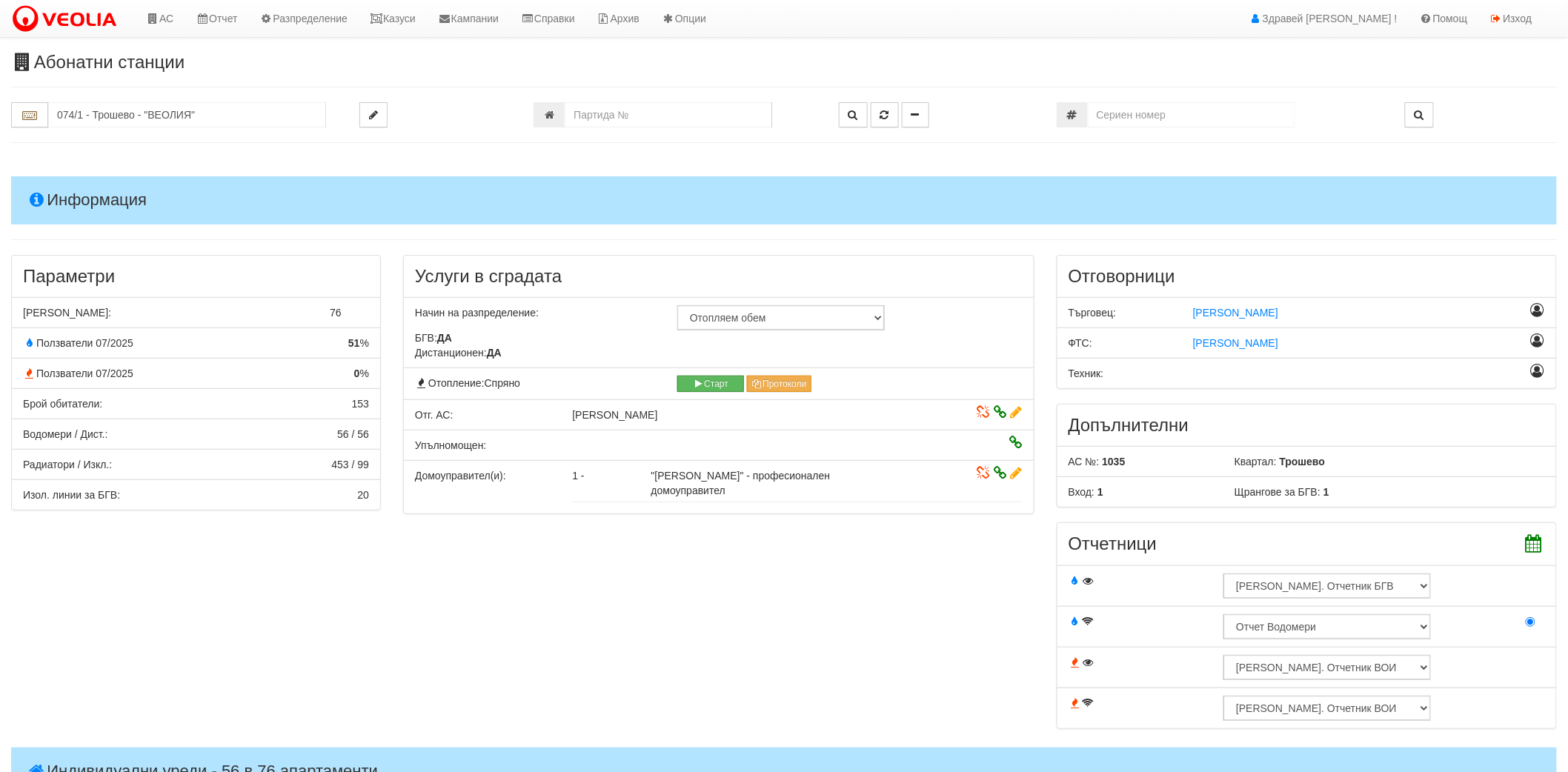
click at [978, 474] on icon at bounding box center [983, 473] width 13 height 10
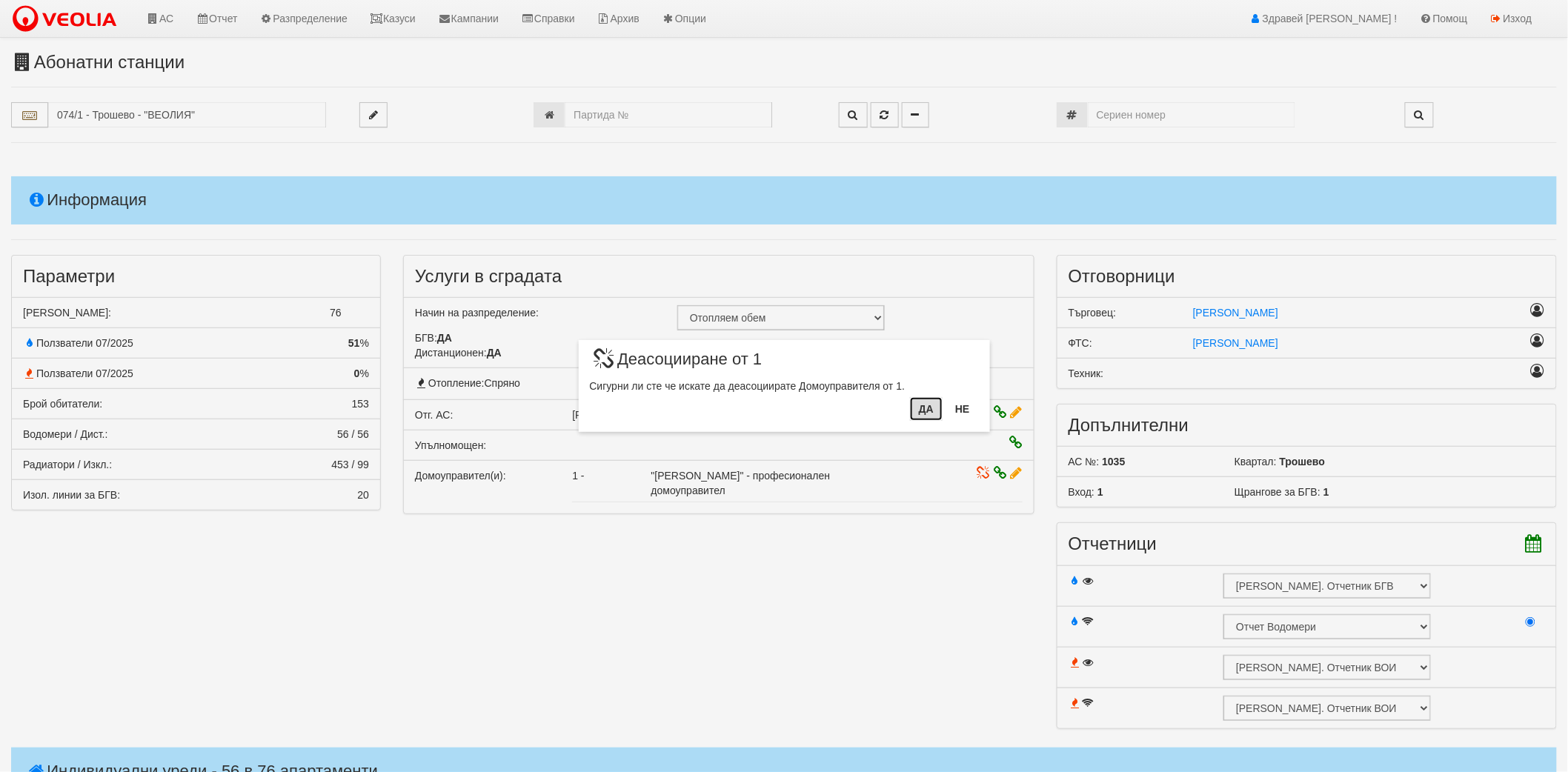
click at [925, 409] on button "Да" at bounding box center [926, 409] width 33 height 23
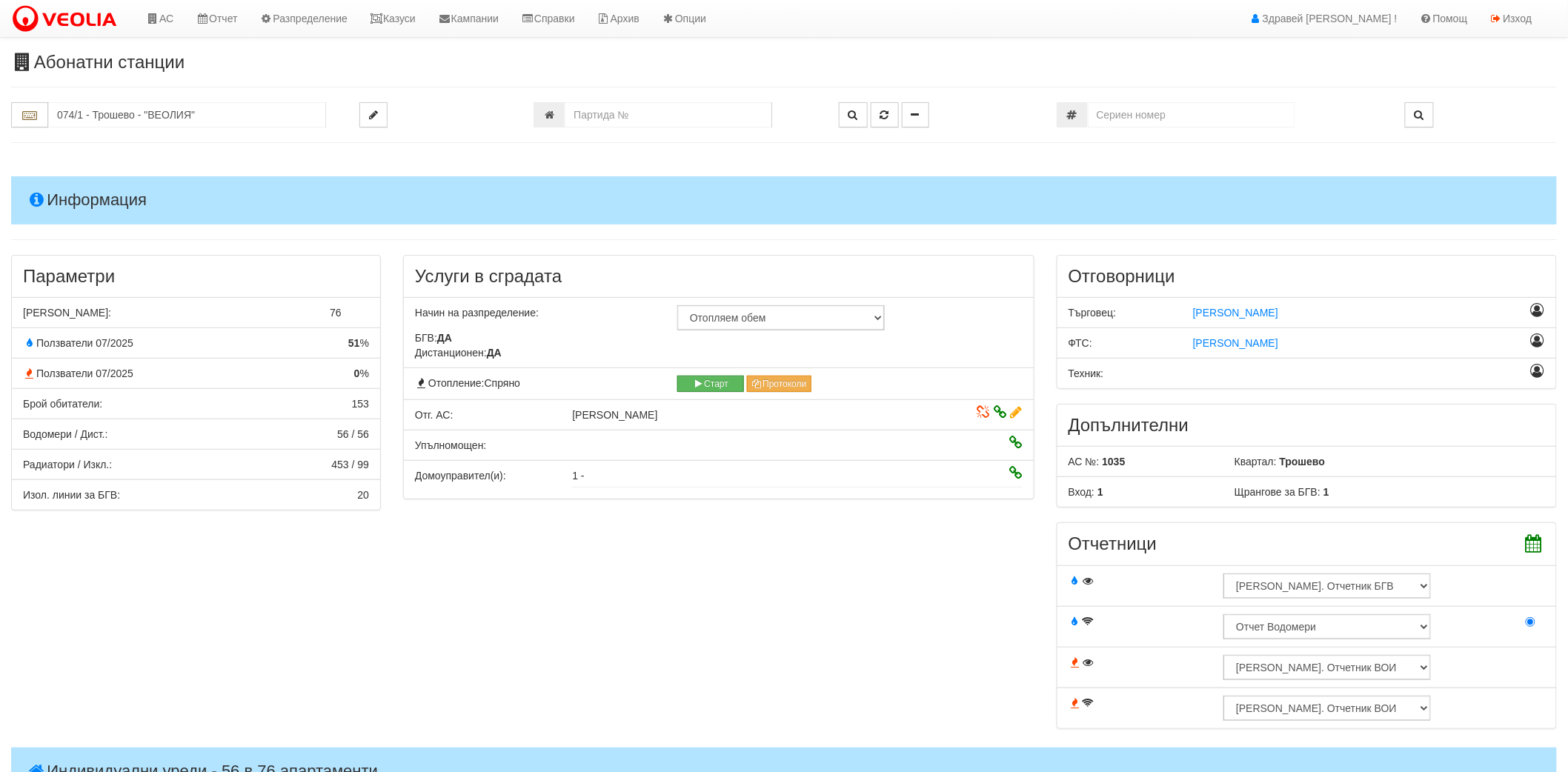
click at [1018, 473] on icon at bounding box center [1016, 473] width 13 height 10
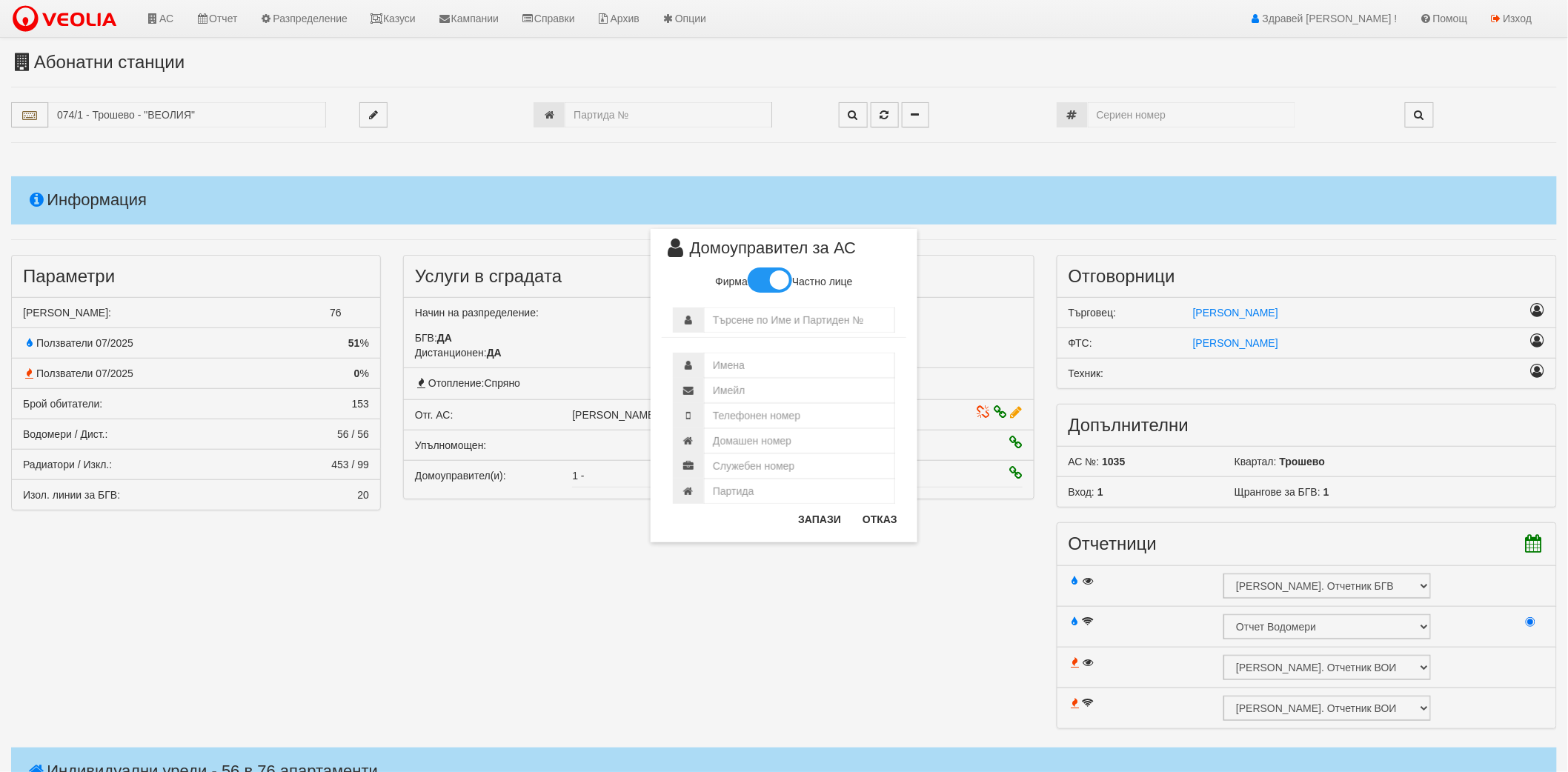
click at [773, 276] on span at bounding box center [769, 280] width 44 height 25
click at [0, 0] on input "checkbox" at bounding box center [0, 0] width 0 height 0
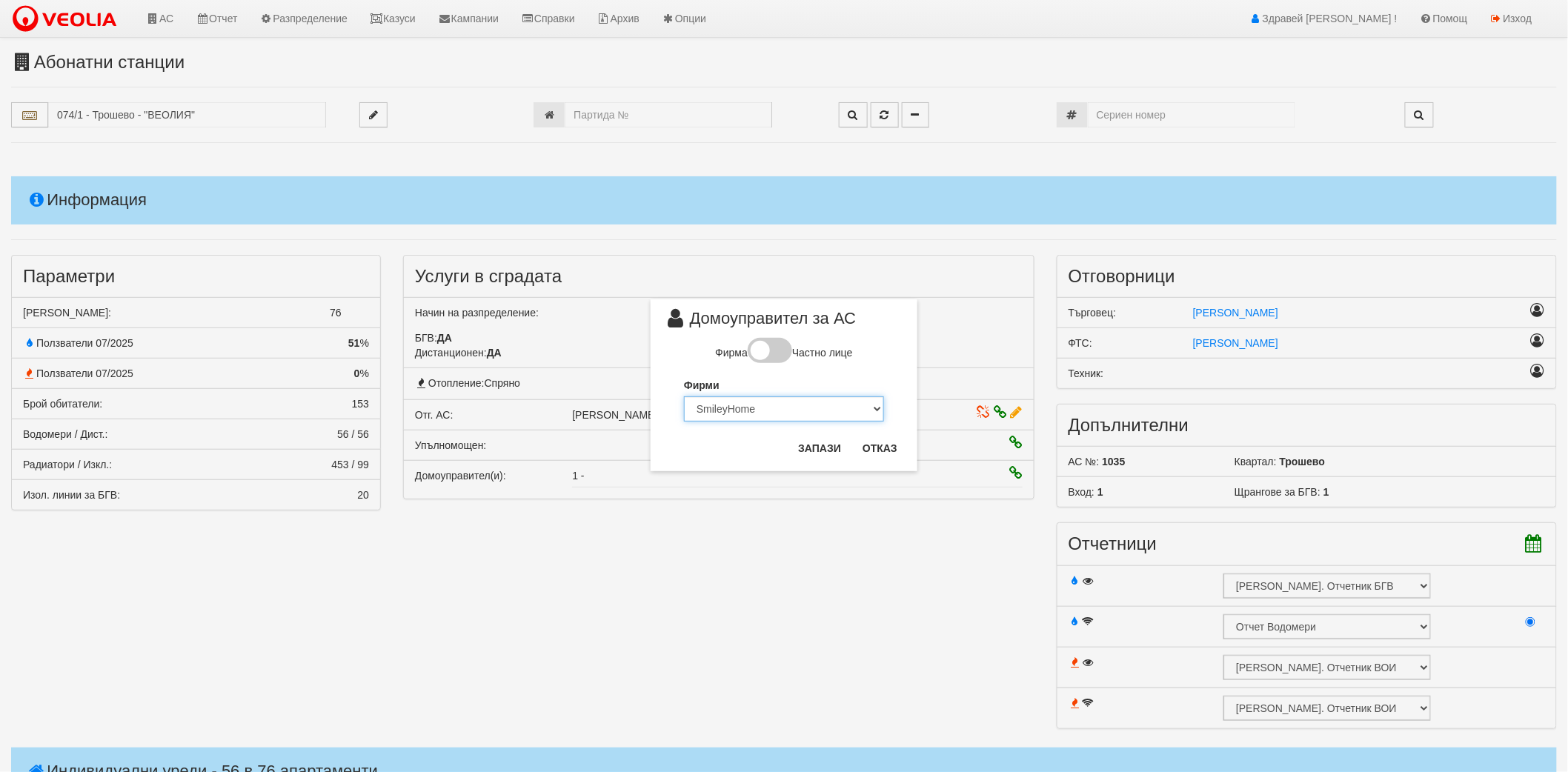
click at [792, 397] on select "SmileyHome Металекс Инвест ЕООД Светослав Лазаров ЕООД Триус "Домоуправител Бъл…" at bounding box center [784, 409] width 200 height 25
click at [851, 358] on div "Фирма Частно лице" at bounding box center [783, 352] width 137 height 29
click at [832, 401] on select "SmileyHome Металекс Инвест ЕООД Светослав Лазаров ЕООД Триус "Домоуправител Бъл…" at bounding box center [784, 409] width 200 height 25
click at [842, 366] on div "Фирма Частно лице" at bounding box center [783, 352] width 137 height 29
click at [772, 349] on span at bounding box center [769, 350] width 44 height 25
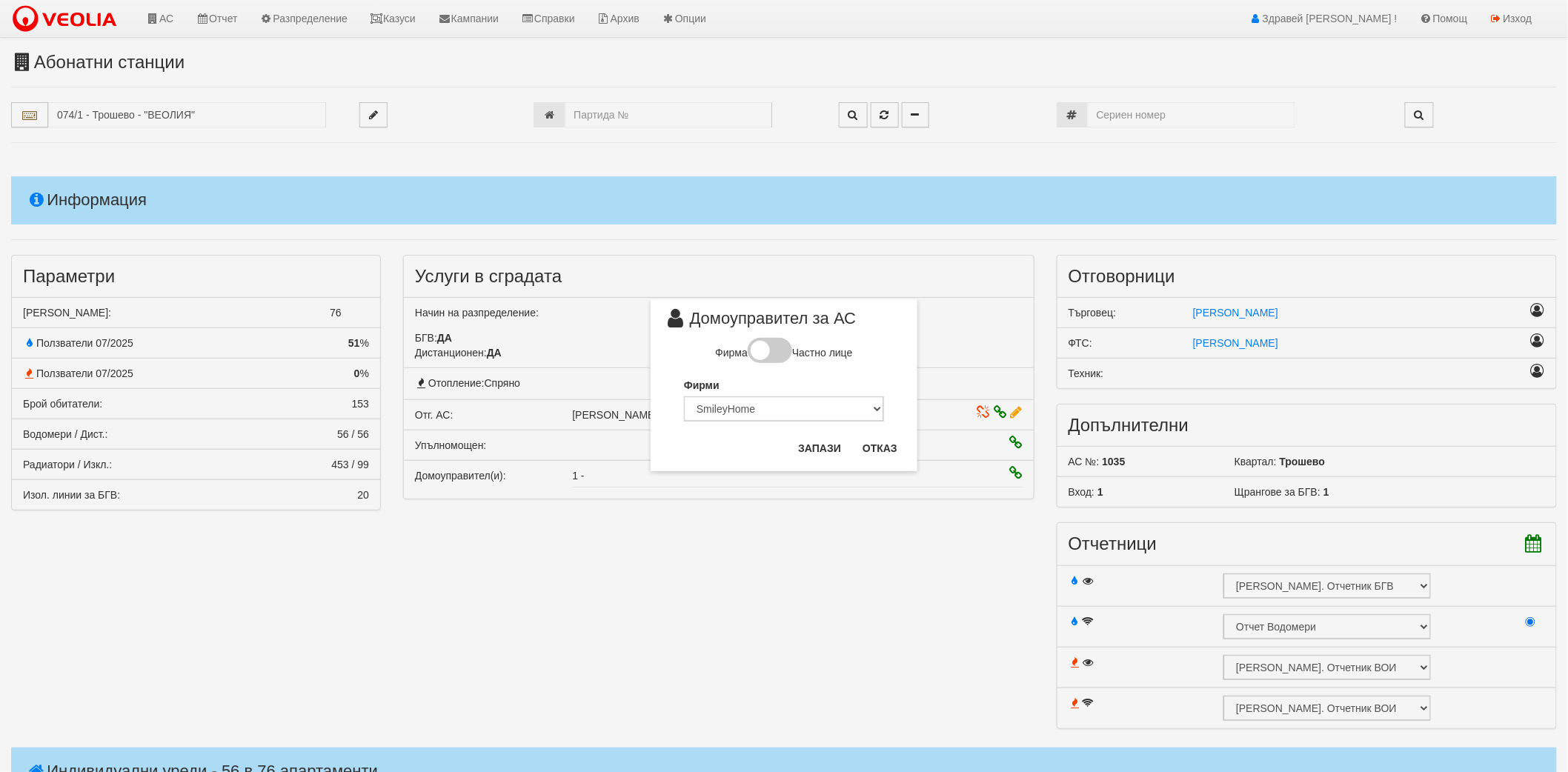
click at [0, 0] on input "checkbox" at bounding box center [0, 0] width 0 height 0
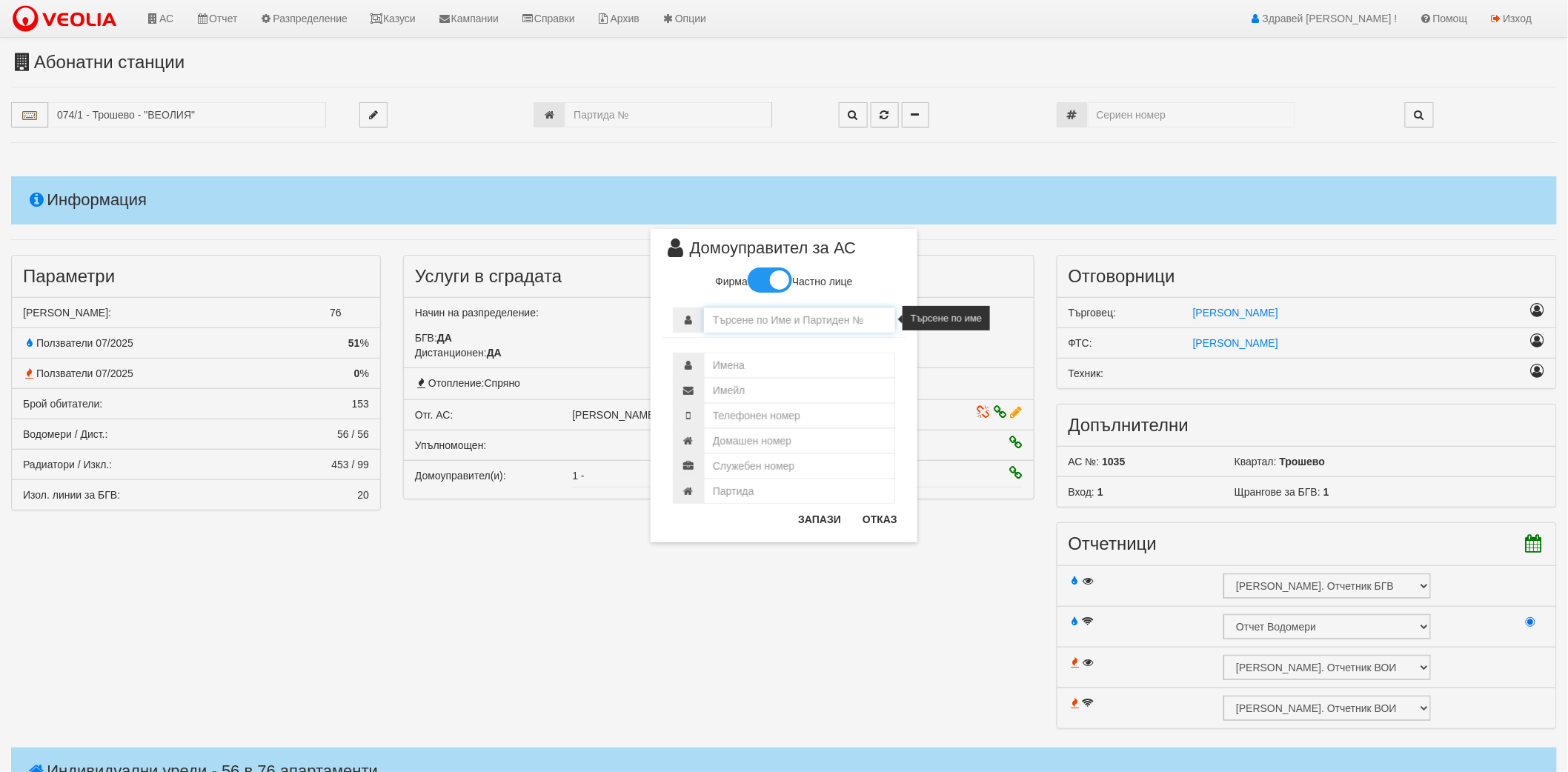
click at [792, 318] on input "text" at bounding box center [799, 320] width 191 height 25
paste input "Домоуправител 1"
type input "Домоуправител 1"
click at [828, 520] on button "Запази" at bounding box center [819, 519] width 61 height 23
click at [779, 368] on input "text" at bounding box center [799, 365] width 191 height 25
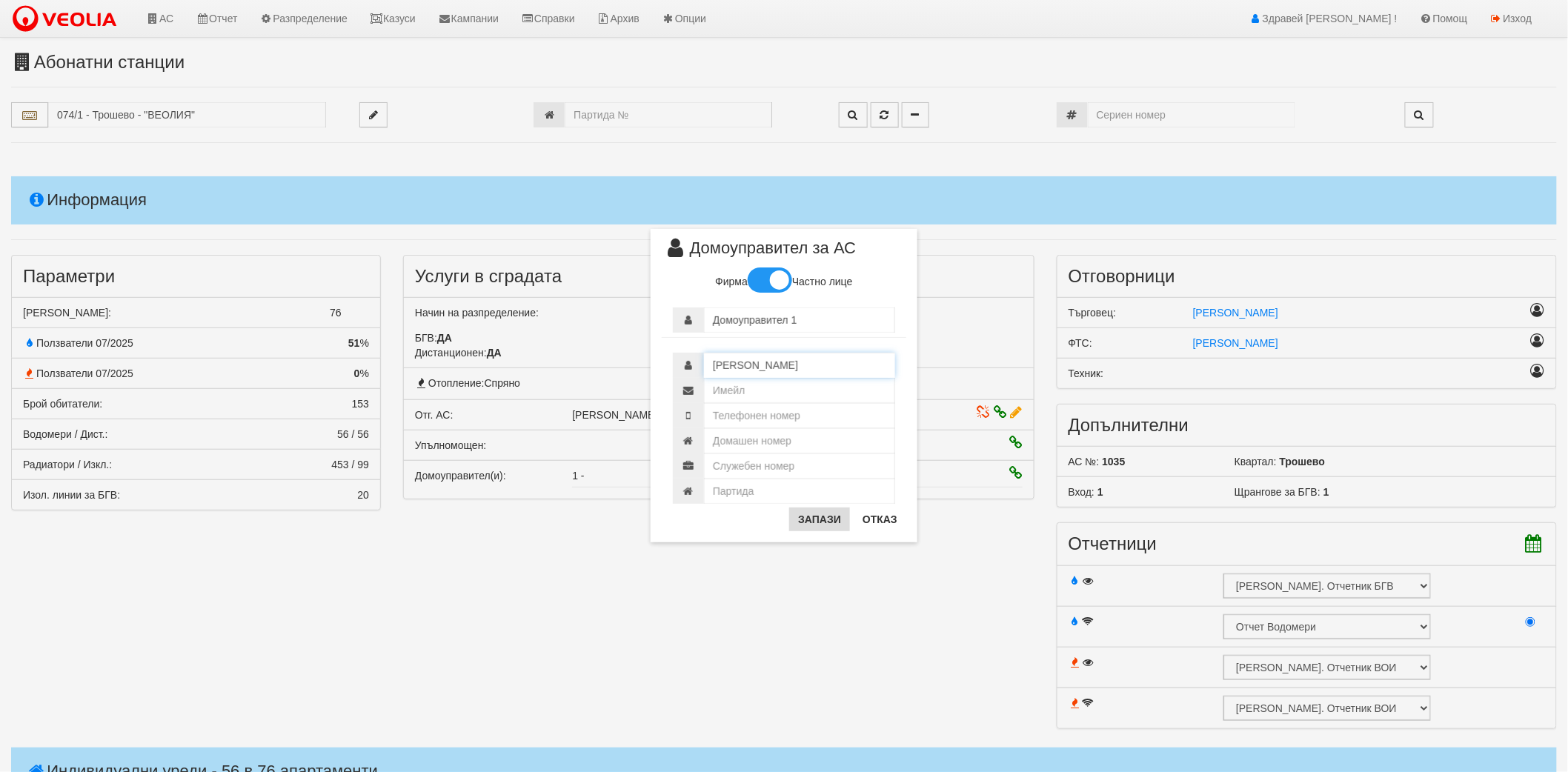
type input "Александър Александров"
click at [835, 519] on button "Запази" at bounding box center [819, 519] width 61 height 23
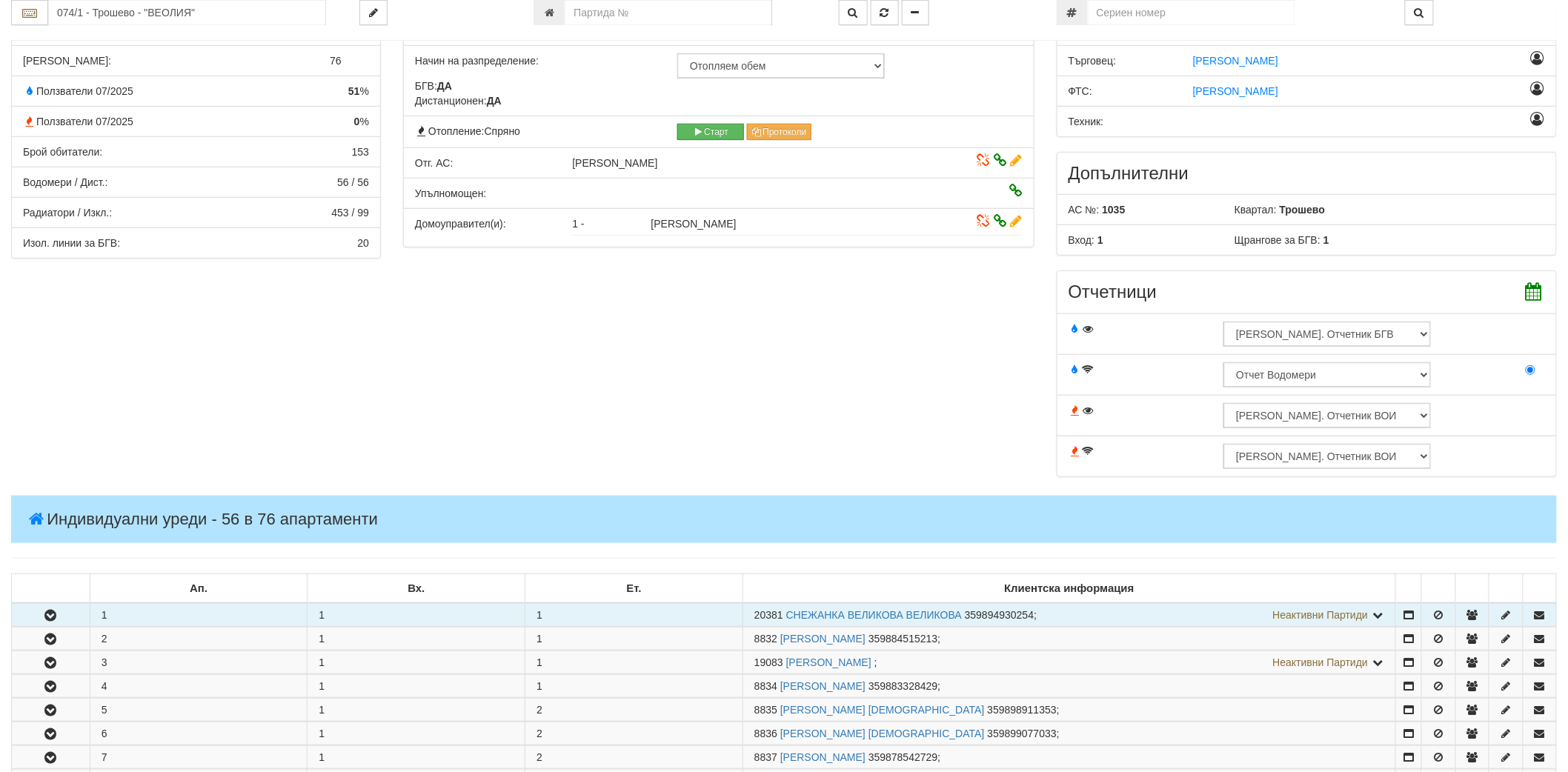
scroll to position [247, 0]
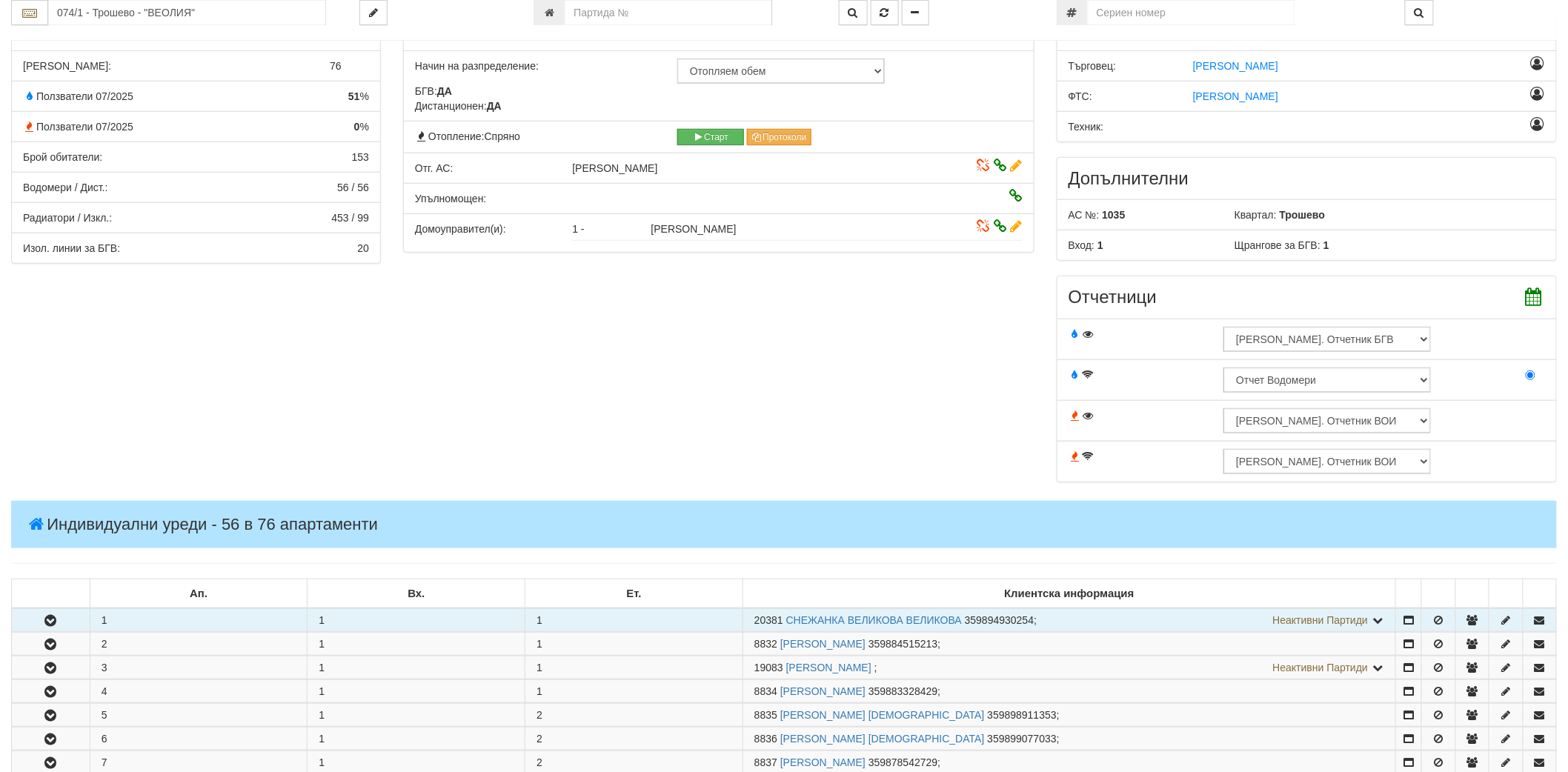
click at [1013, 227] on icon at bounding box center [1017, 227] width 12 height 10
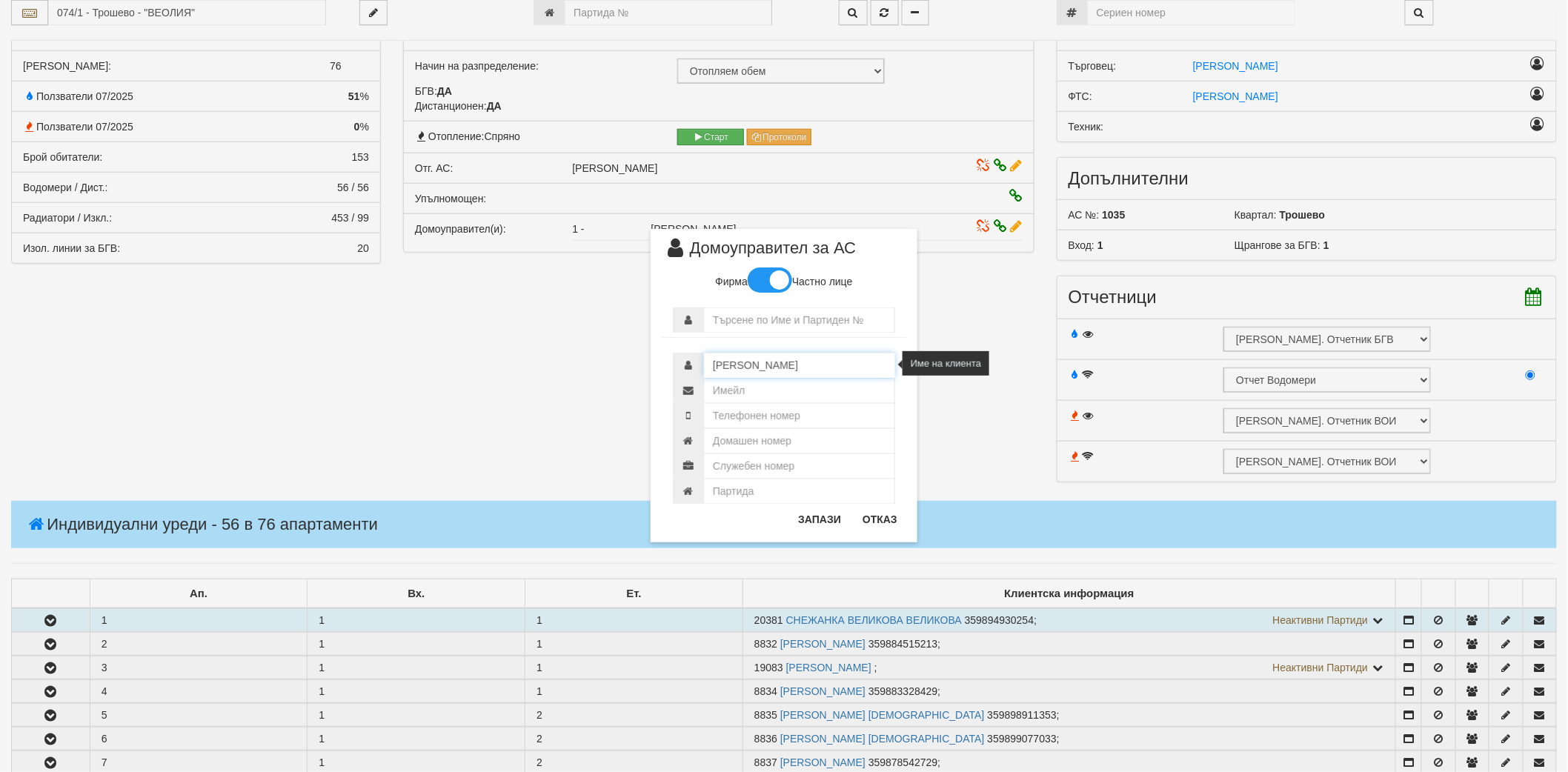
click at [851, 362] on input "Александър Александров" at bounding box center [799, 365] width 191 height 25
drag, startPoint x: 851, startPoint y: 363, endPoint x: 691, endPoint y: 358, distance: 160.1
click at [691, 358] on div "Александър Александров" at bounding box center [784, 365] width 222 height 25
paste input "омоуправител 1"
type input "Домоуправител 1"
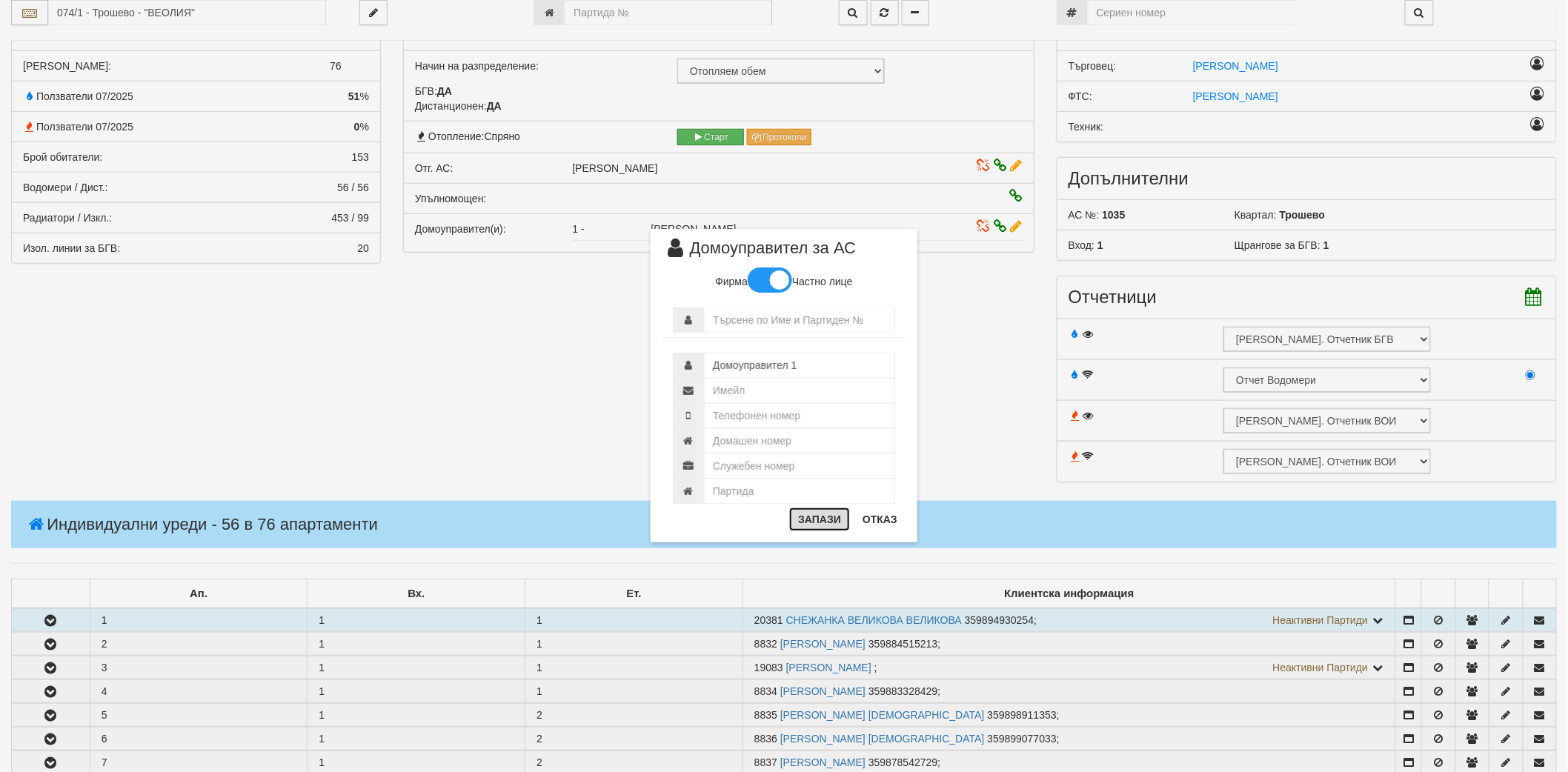
click at [819, 521] on button "Запази" at bounding box center [819, 519] width 61 height 23
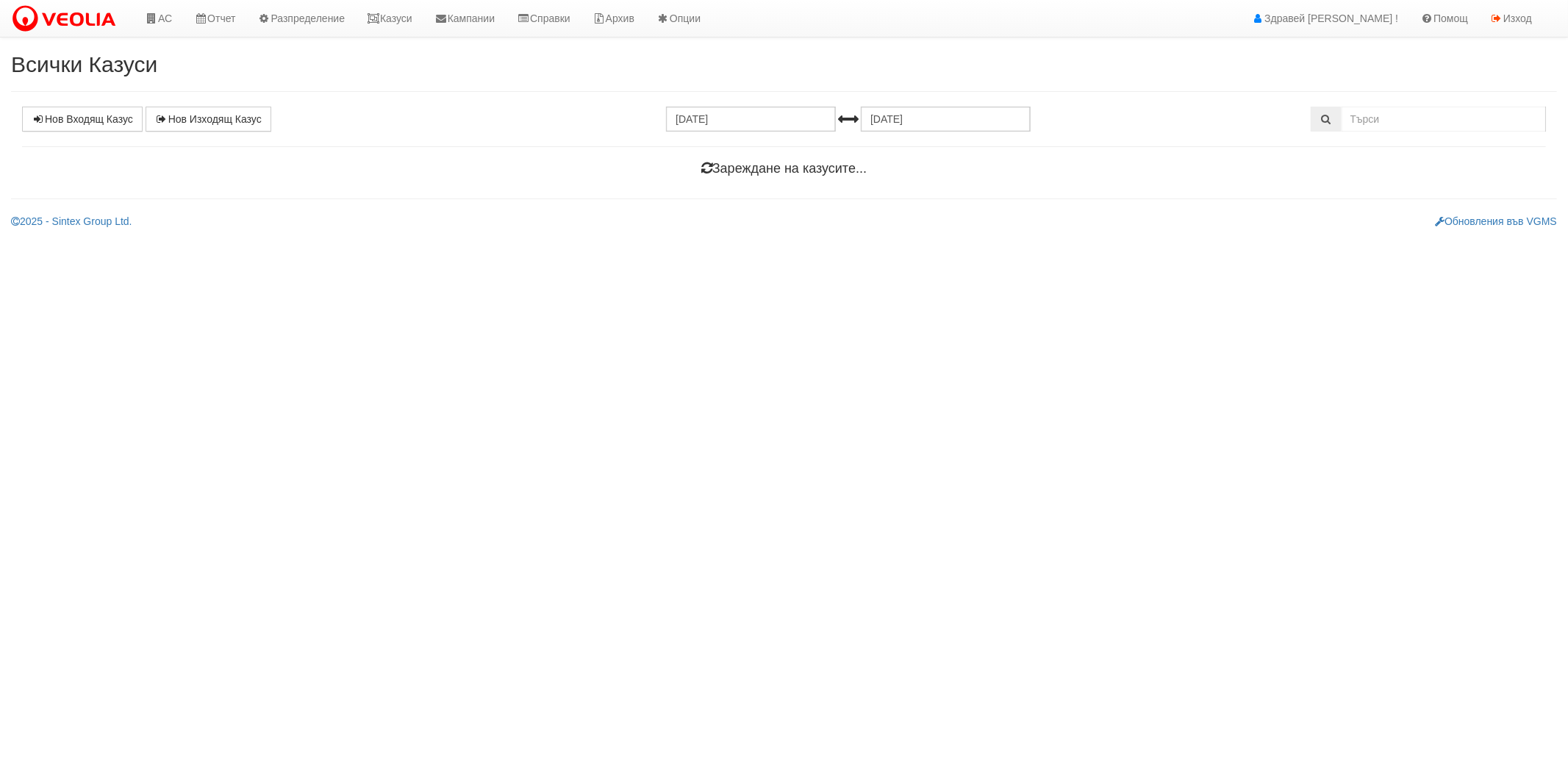
click at [1436, 119] on input "text" at bounding box center [1444, 119] width 205 height 25
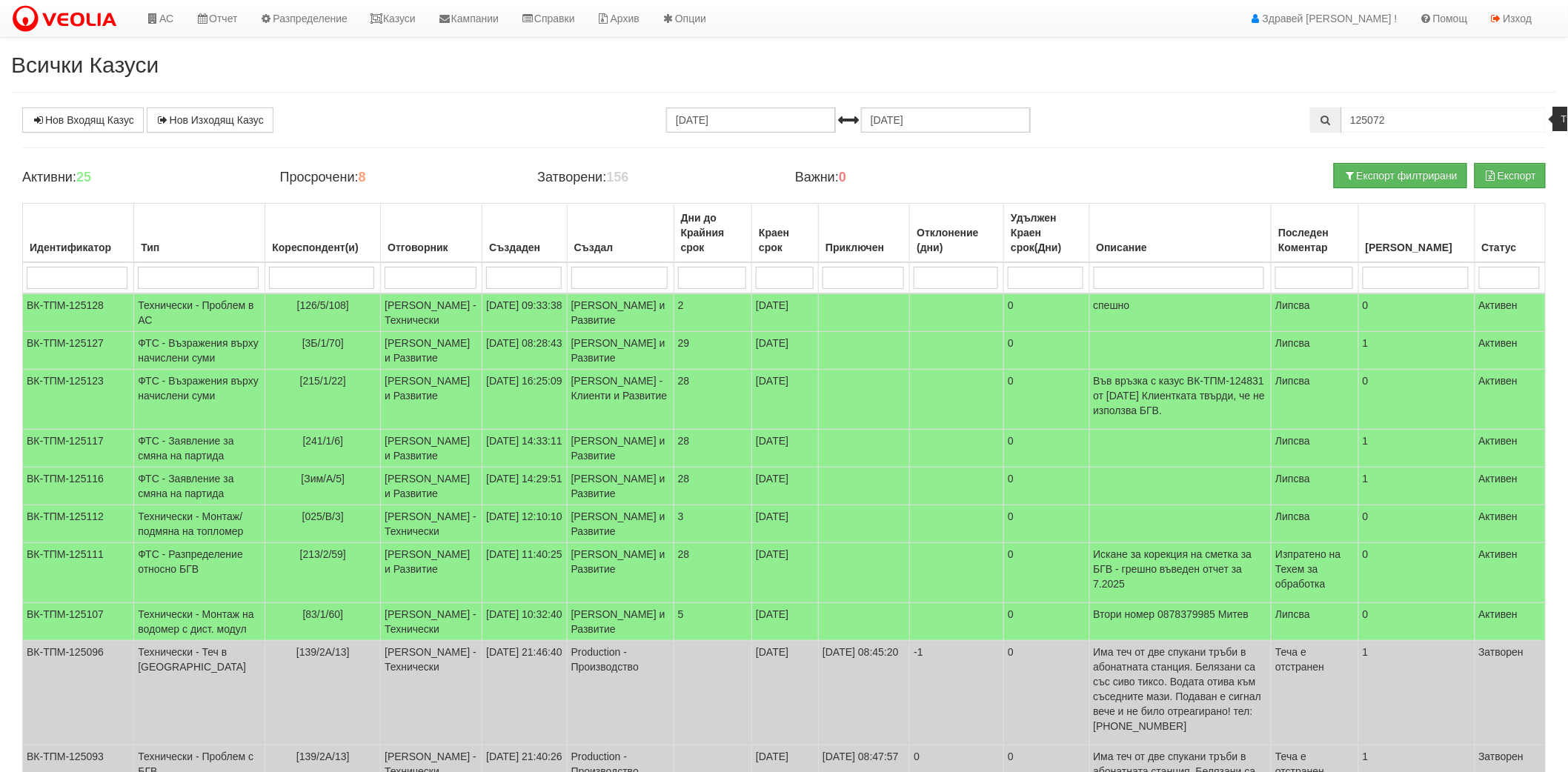
type input "125072"
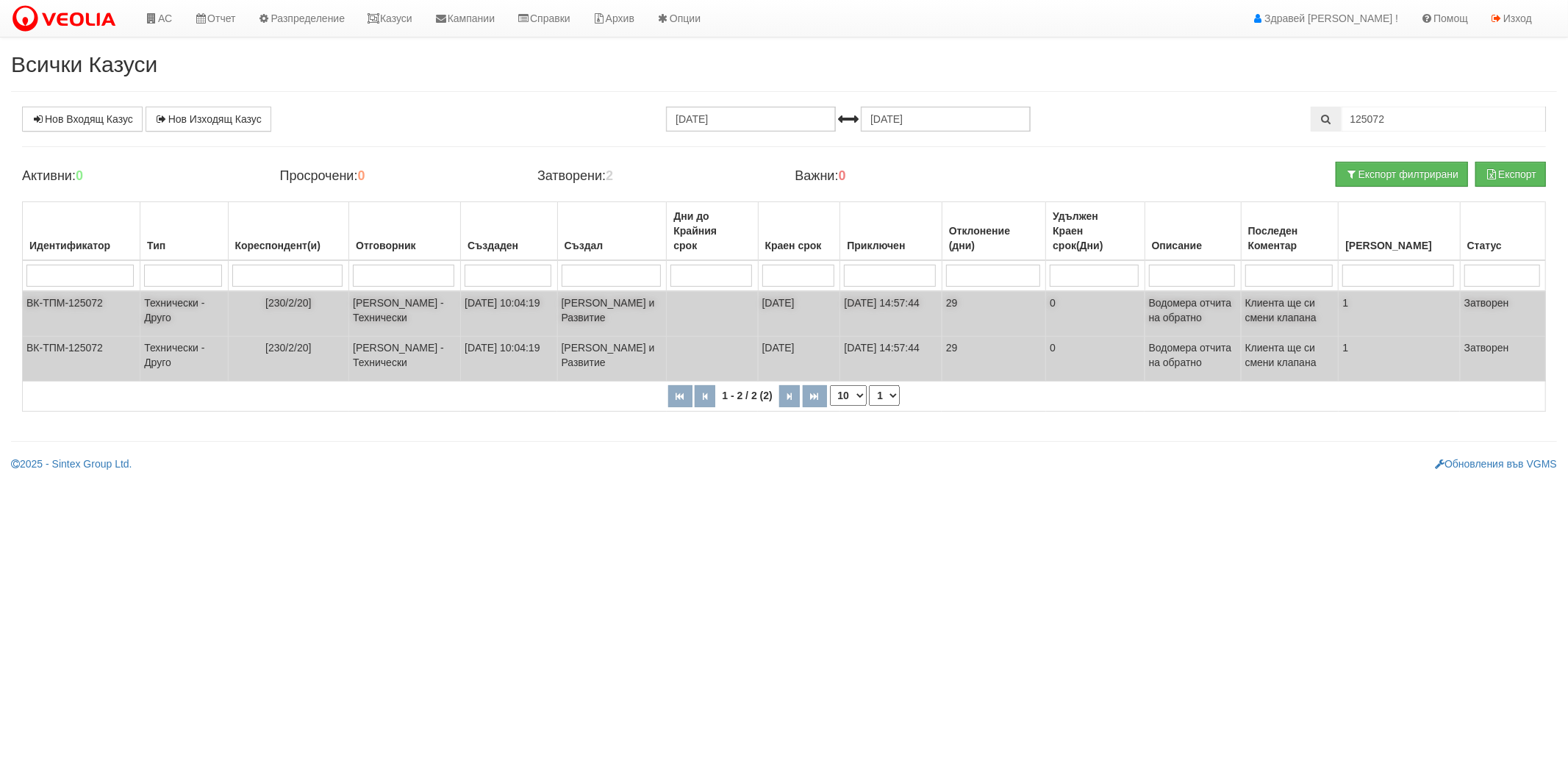
click at [849, 310] on td "[DATE] 14:57:44" at bounding box center [890, 314] width 102 height 45
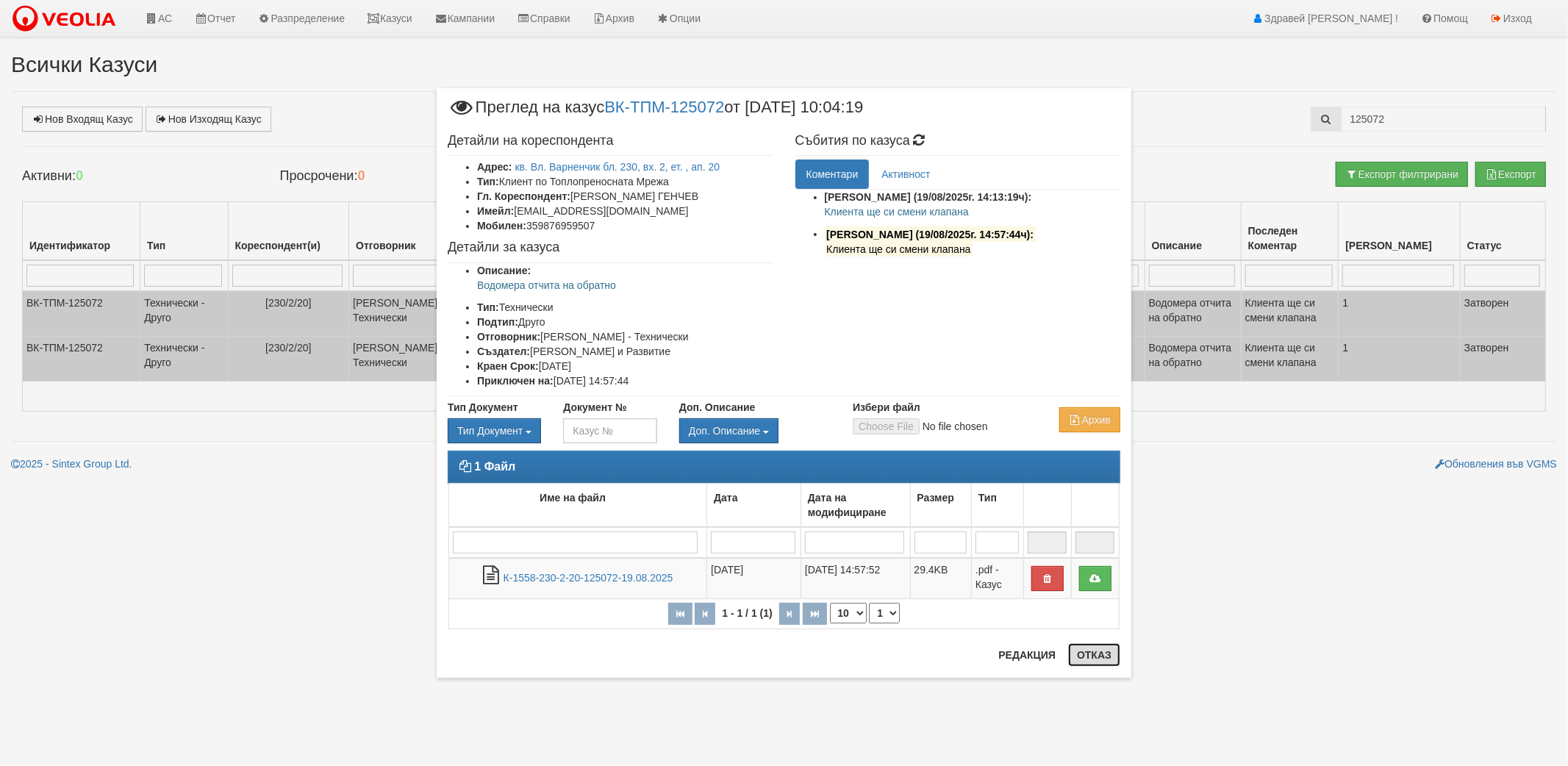
click at [1091, 654] on button "Отказ" at bounding box center [1094, 654] width 52 height 23
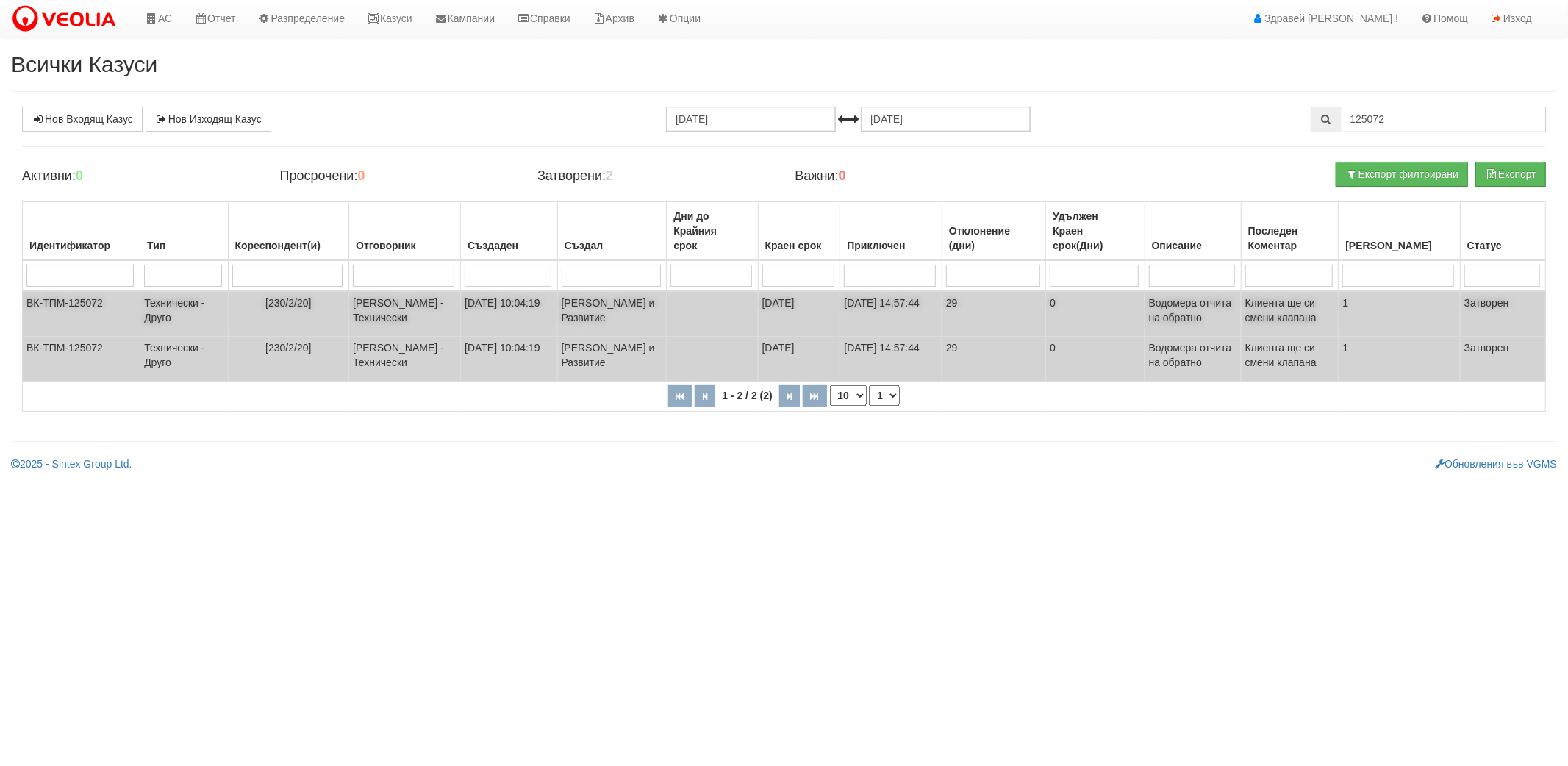
click at [527, 314] on td "[DATE] 10:04:19" at bounding box center [509, 314] width 96 height 45
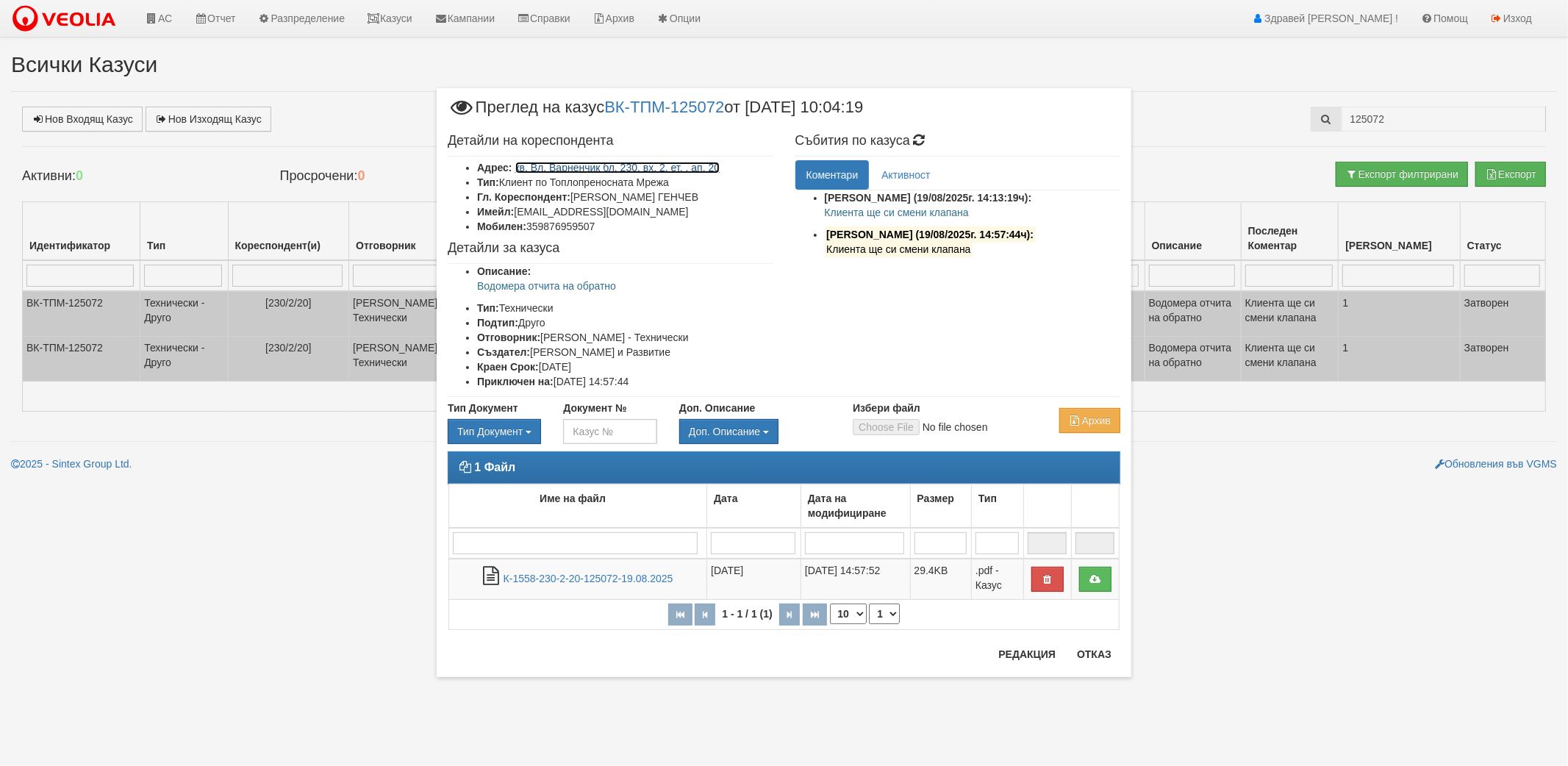
click at [596, 162] on link "кв. Вл. Варненчик бл. 230, вх. 2, ет. , ап. 20" at bounding box center [618, 167] width 205 height 12
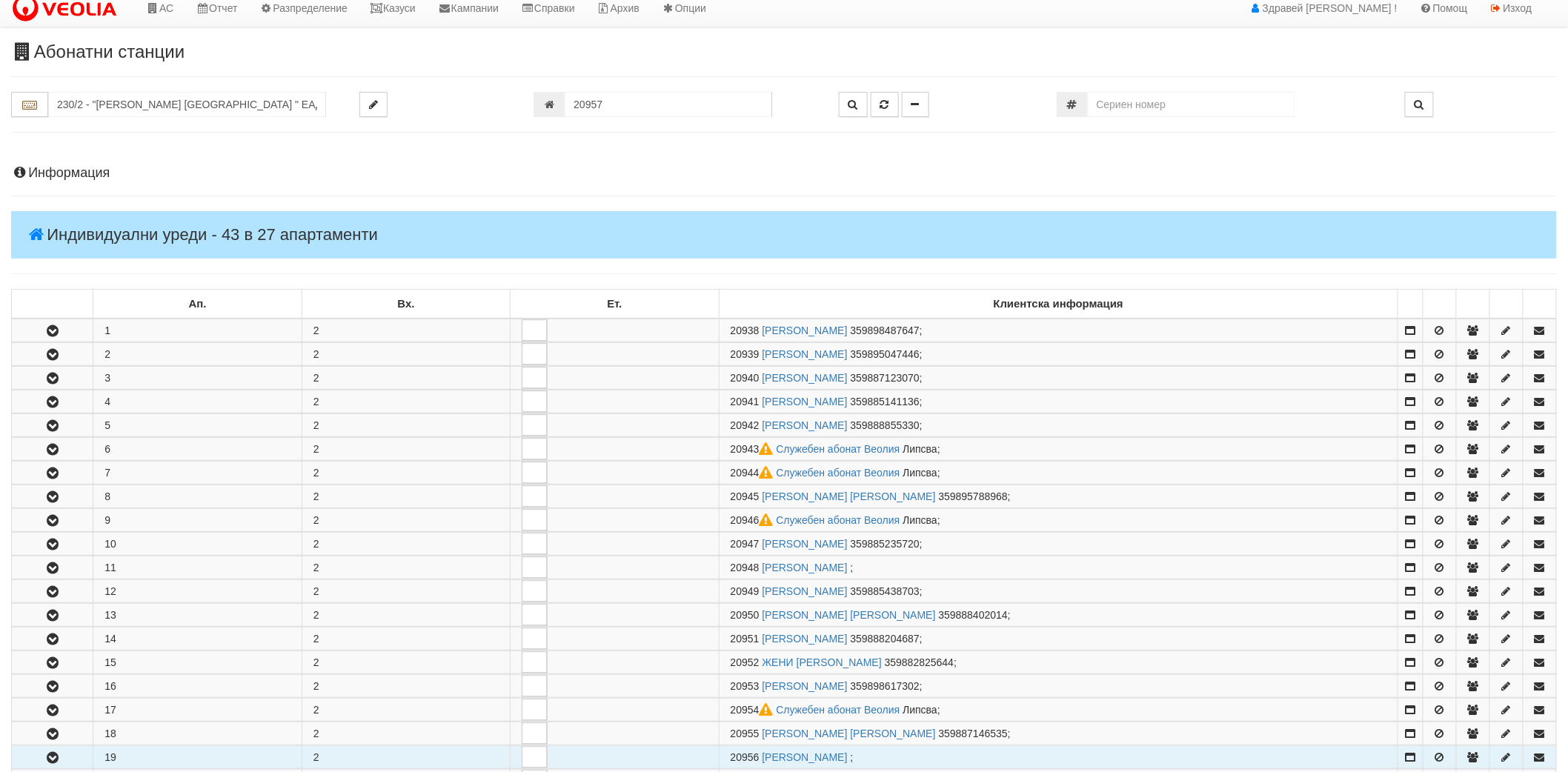
scroll to position [563, 0]
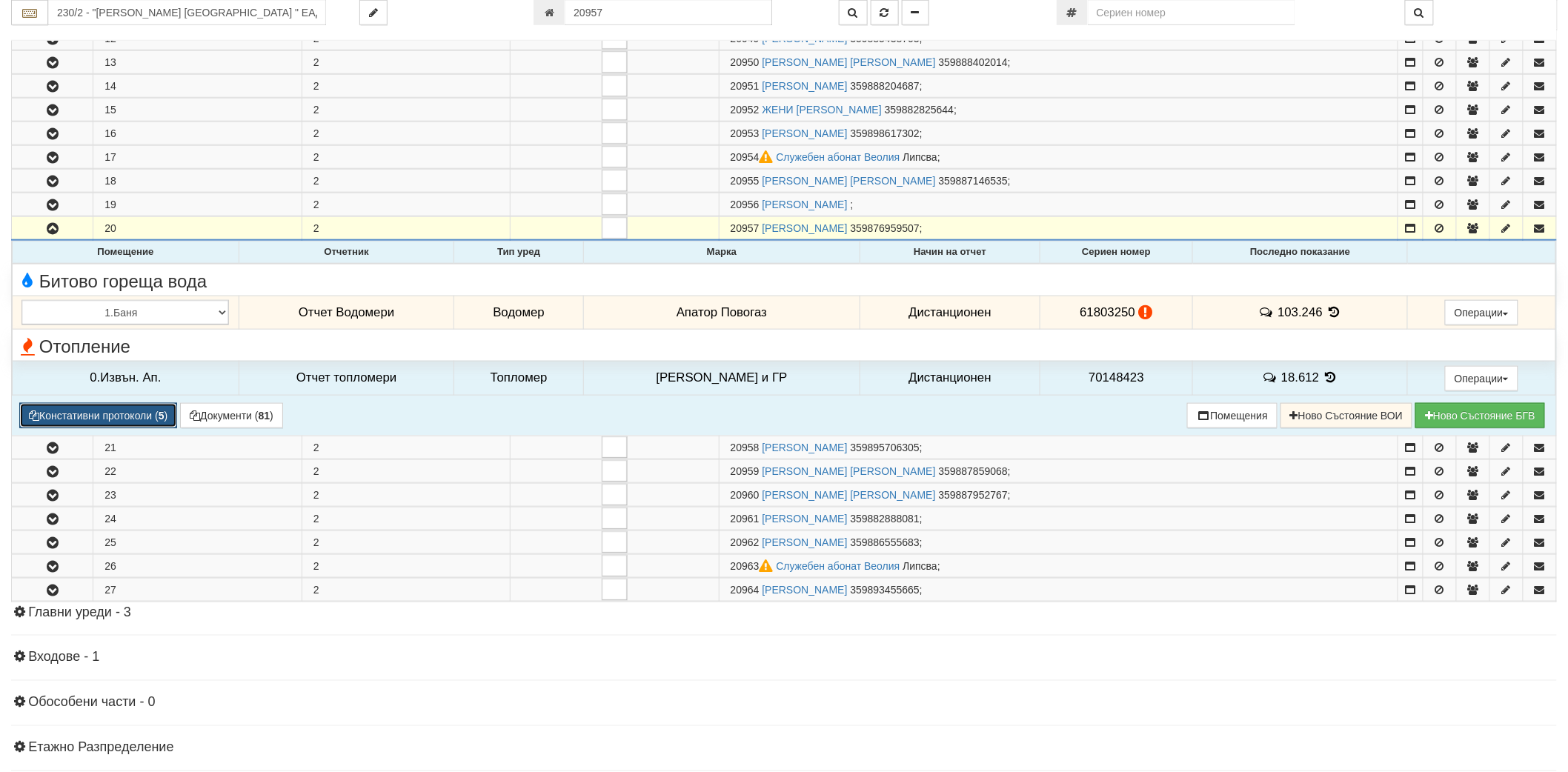
click at [146, 415] on button "Констативни протоколи ( 5 )" at bounding box center [98, 415] width 158 height 25
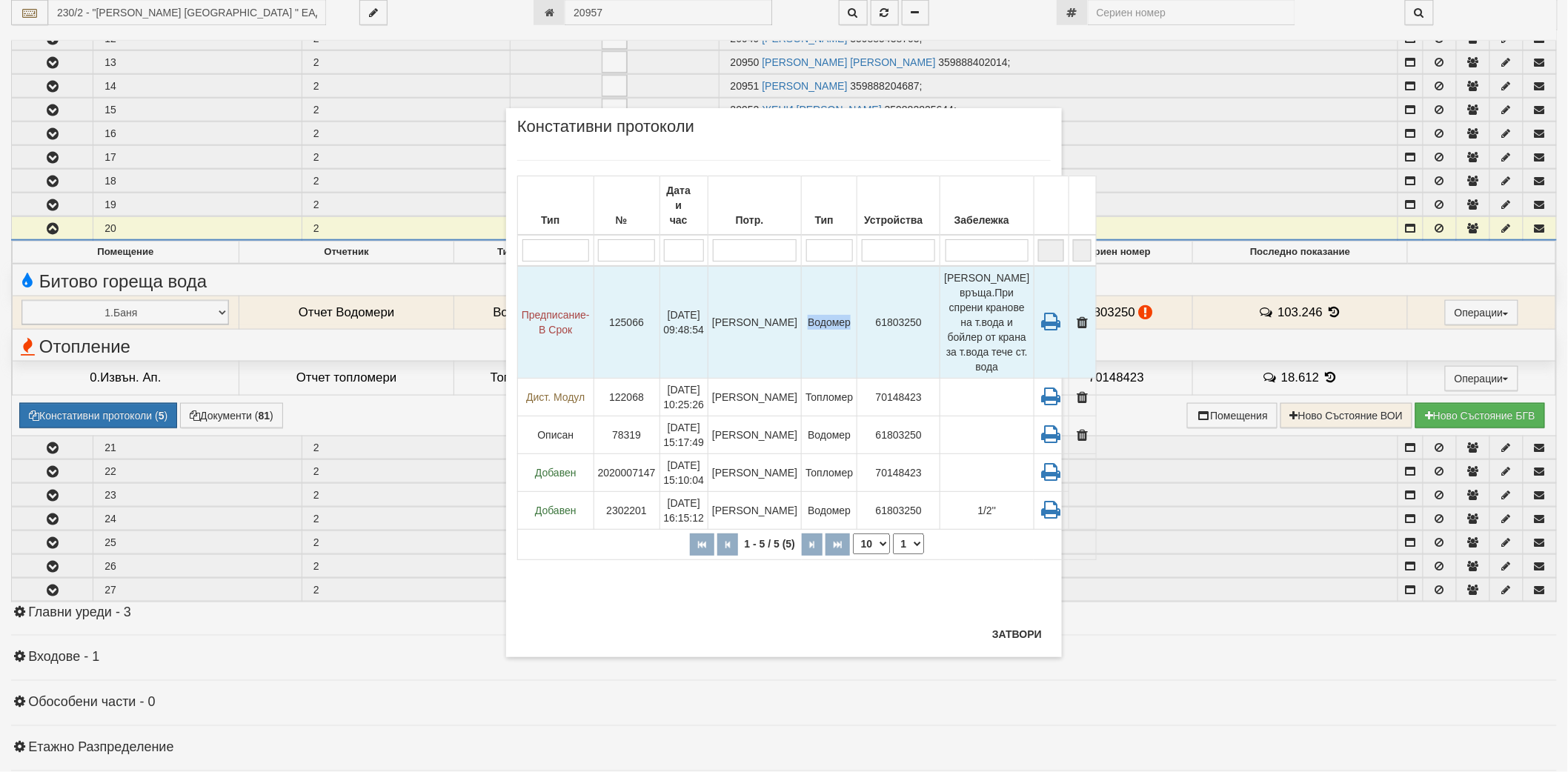
drag, startPoint x: 818, startPoint y: 322, endPoint x: 778, endPoint y: 313, distance: 41.0
click at [802, 313] on td "Водомер" at bounding box center [829, 322] width 56 height 113
click at [802, 319] on td "Водомер" at bounding box center [829, 322] width 56 height 113
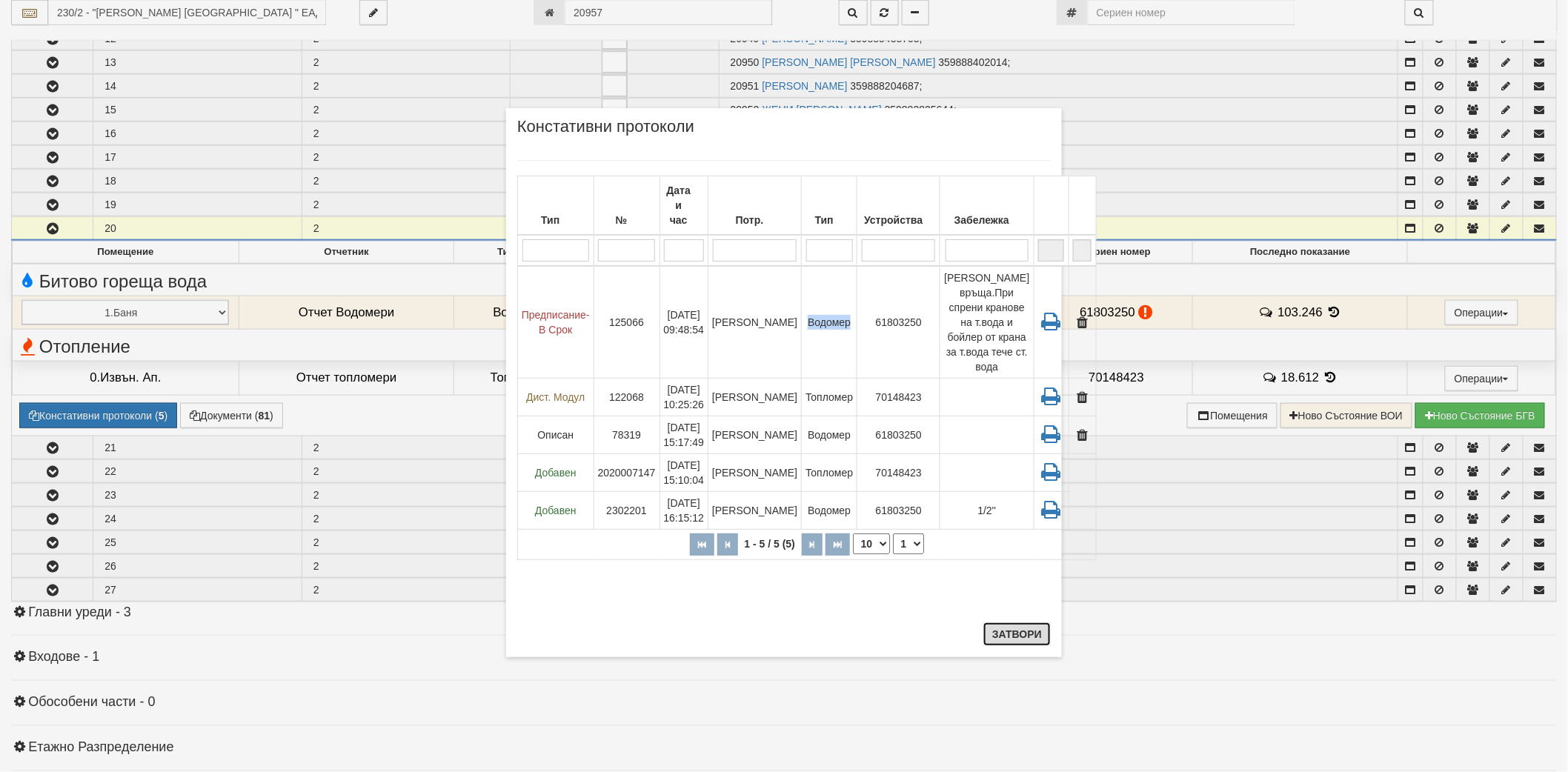
click at [1028, 635] on button "Затвори" at bounding box center [1017, 634] width 68 height 23
